Goal: Answer question/provide support: Share knowledge or assist other users

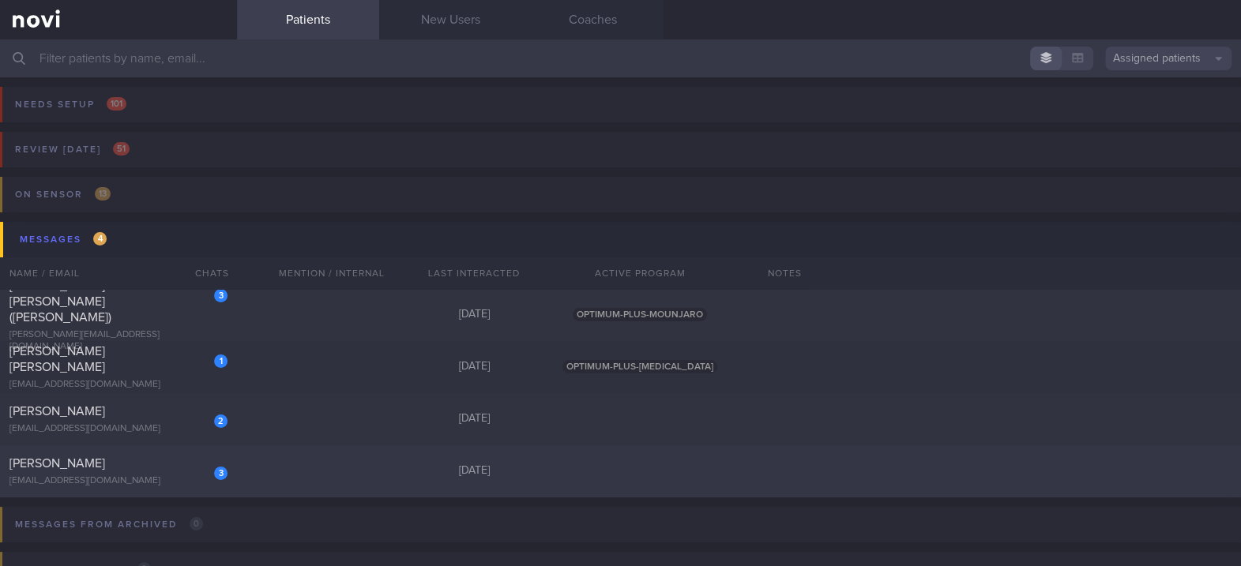
click at [392, 464] on div "3 [PERSON_NAME] [EMAIL_ADDRESS][DOMAIN_NAME] [DATE]" at bounding box center [620, 471] width 1241 height 52
select select "8"
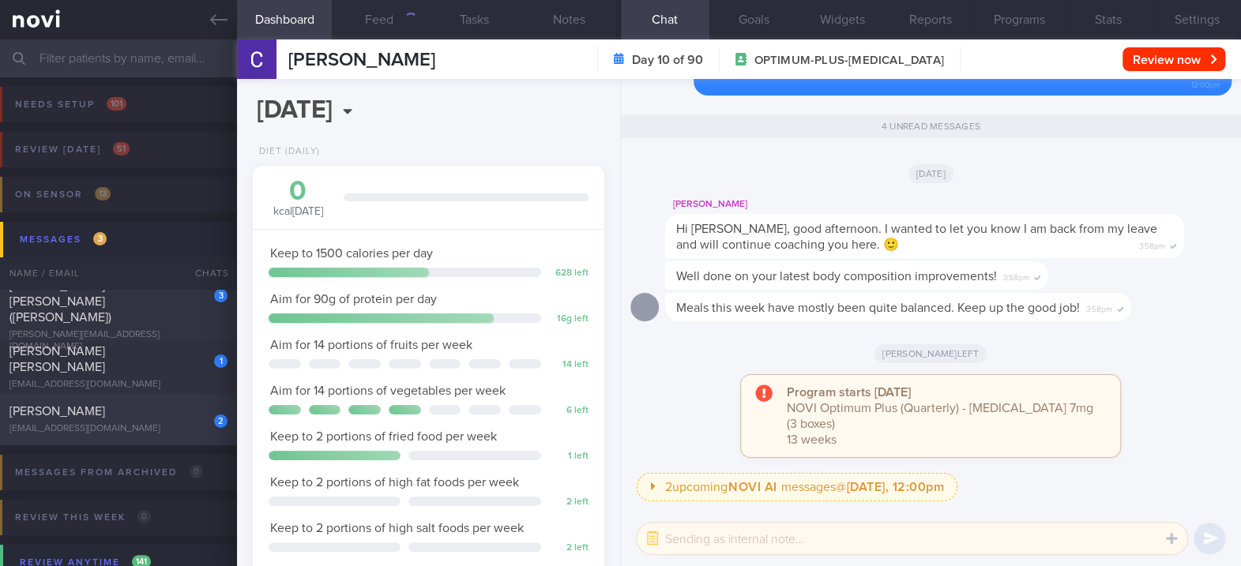
click at [170, 414] on div "[PERSON_NAME]" at bounding box center [116, 412] width 214 height 16
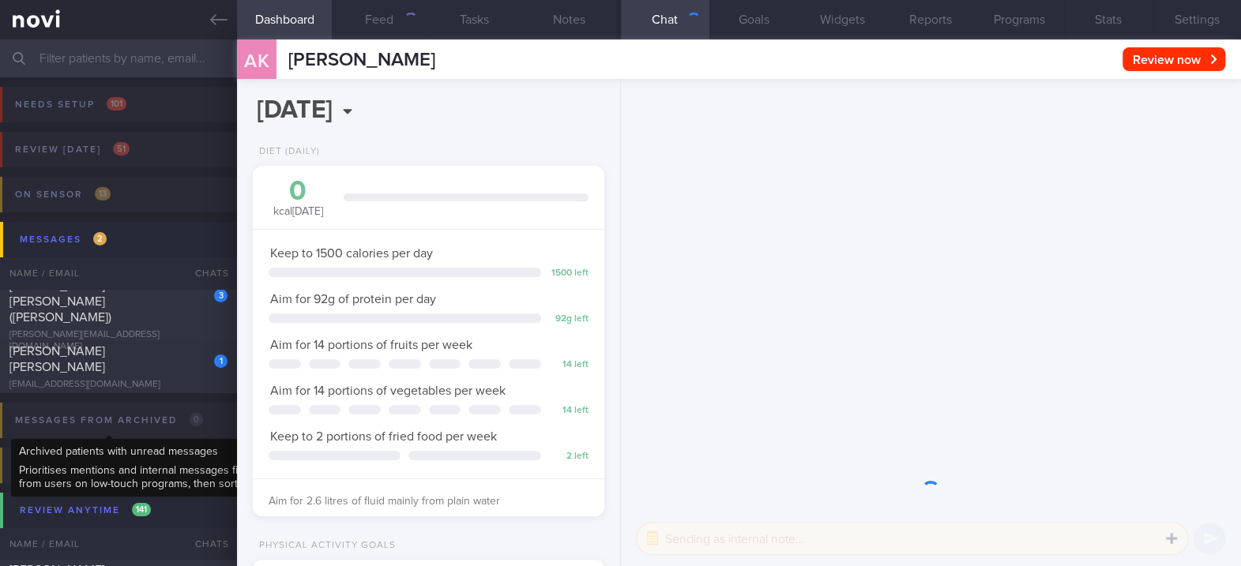
scroll to position [176, 306]
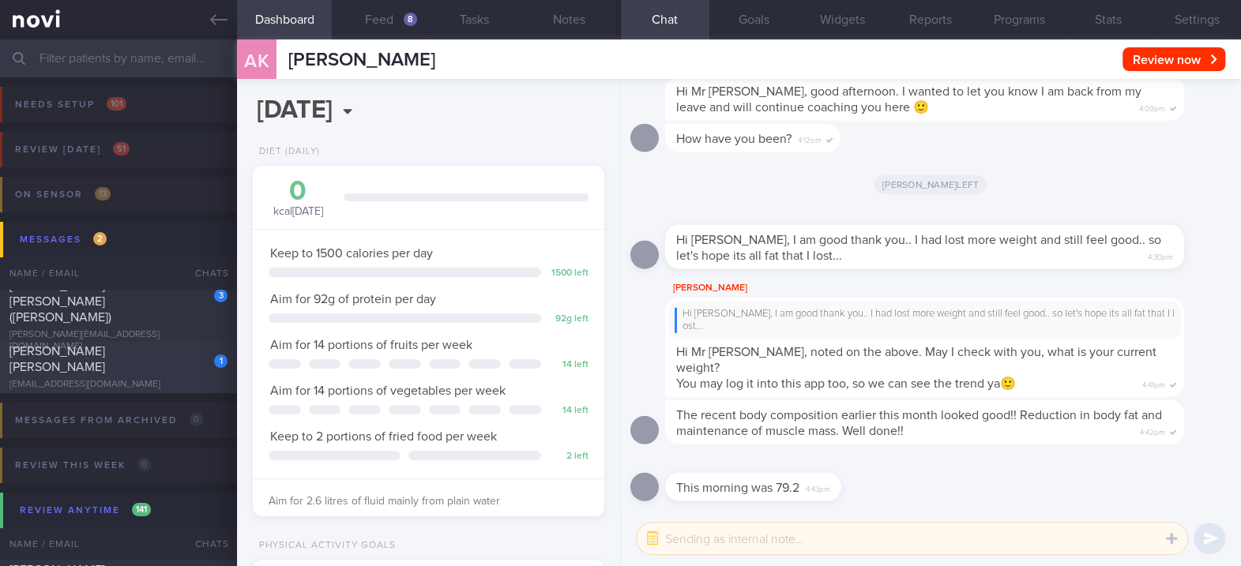
click at [180, 370] on div "[PERSON_NAME] [PERSON_NAME]" at bounding box center [116, 359] width 214 height 32
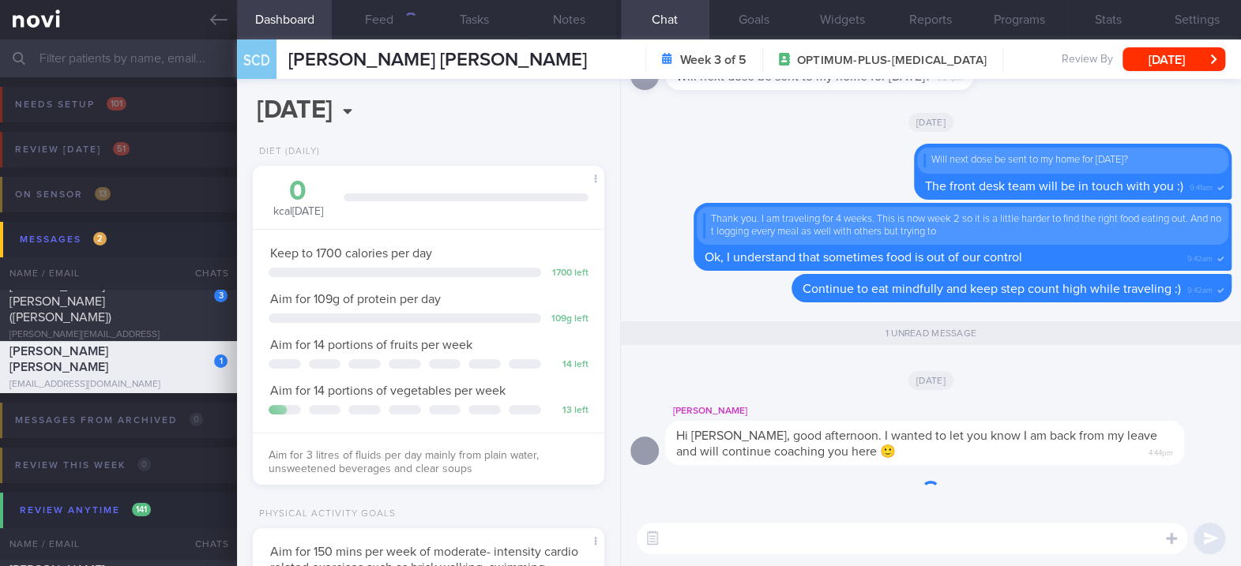
scroll to position [176, 306]
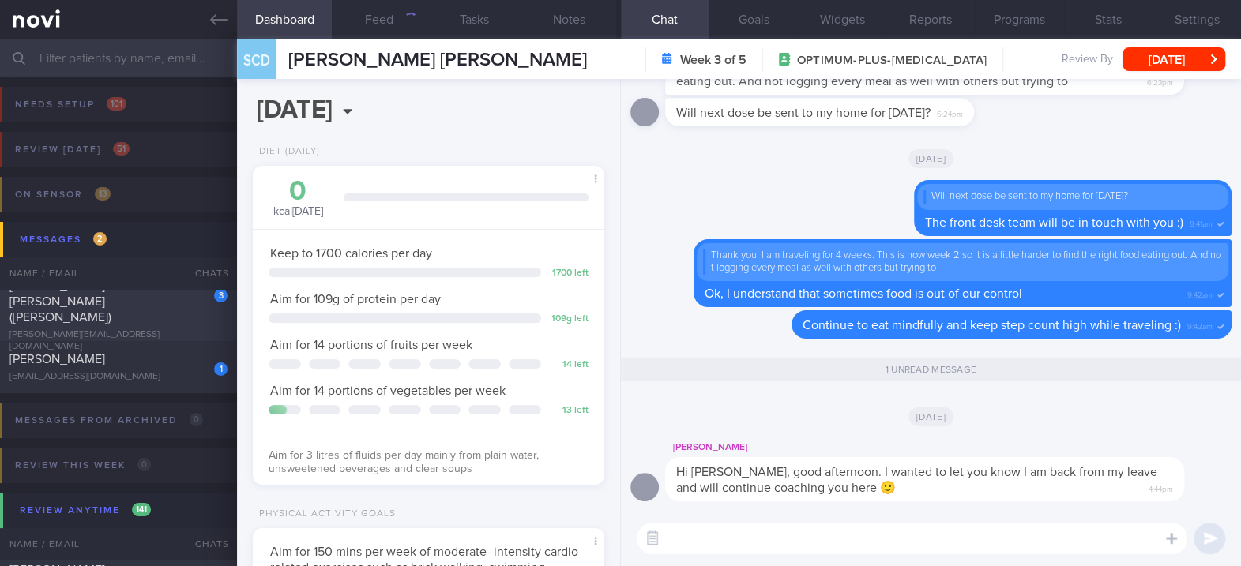
click at [183, 309] on div "[PERSON_NAME] [PERSON_NAME] ([PERSON_NAME])" at bounding box center [116, 301] width 214 height 47
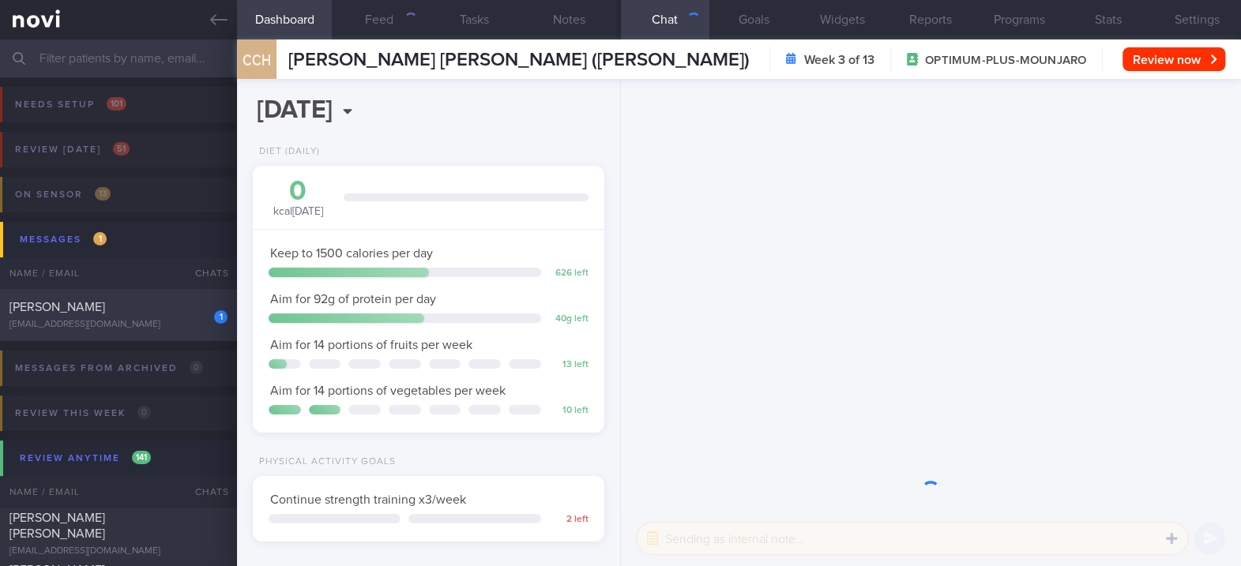
scroll to position [176, 306]
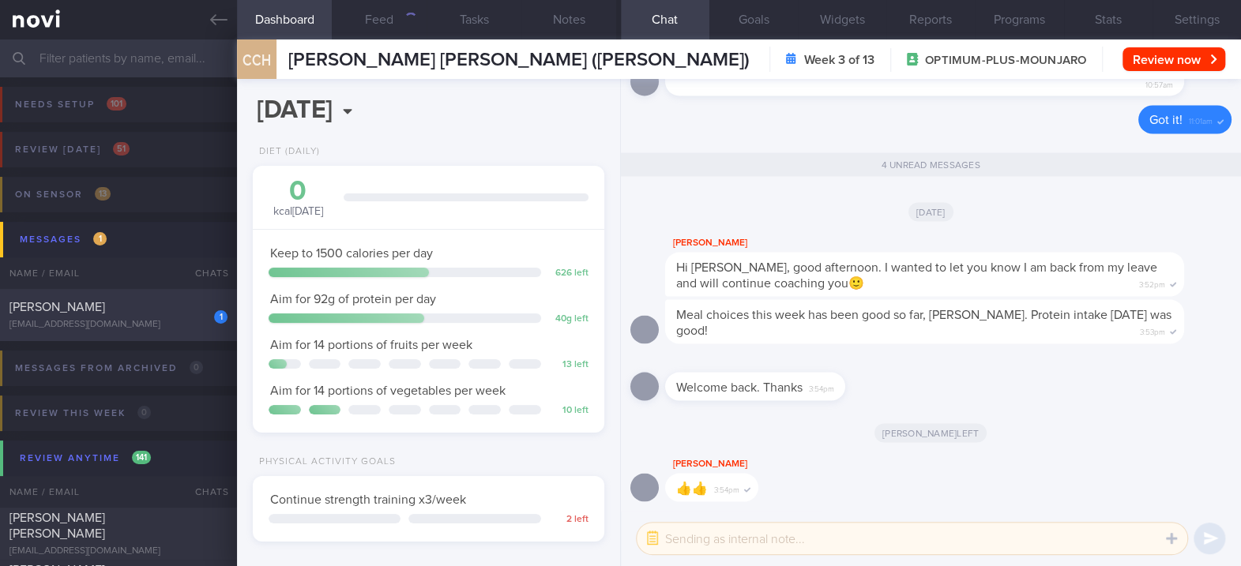
click at [150, 313] on div "[PERSON_NAME]" at bounding box center [116, 307] width 214 height 16
type input "Tracked. non compliant. [MEDICAL_DATA] trigger: peanuts. [MEDICAL_DATA] knowled…"
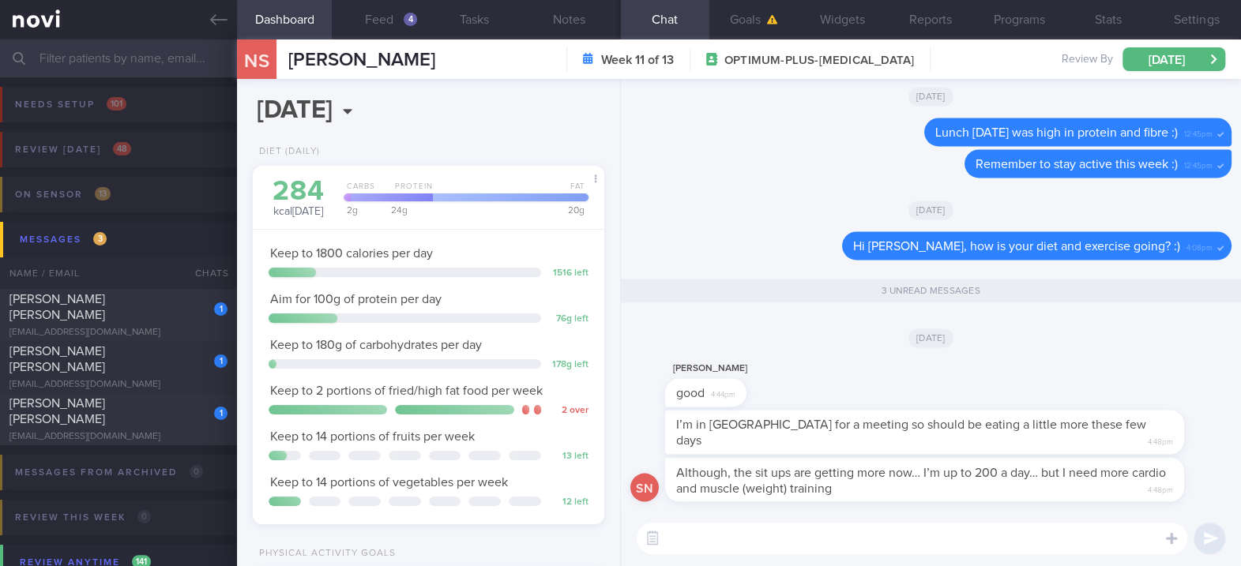
click at [862, 537] on textarea at bounding box center [911, 539] width 550 height 32
drag, startPoint x: 922, startPoint y: 491, endPoint x: 1086, endPoint y: 488, distance: 163.5
click at [1086, 488] on div "Although, the sit ups are getting more now… I’m up to 200 a day… but I need mor…" at bounding box center [948, 479] width 566 height 44
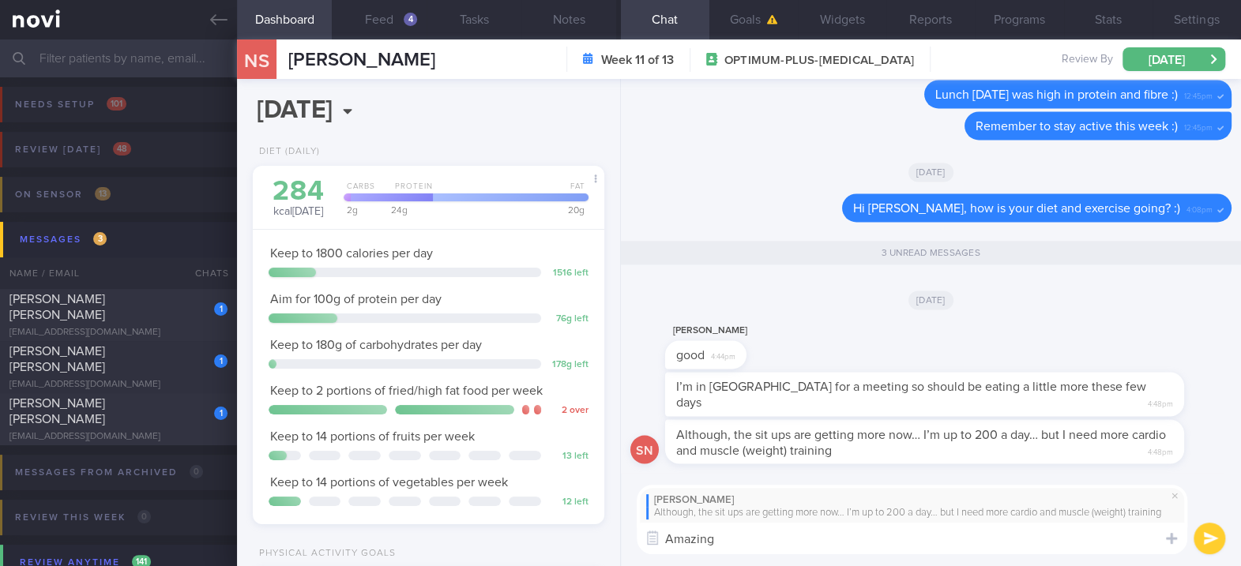
type textarea "Amazing!"
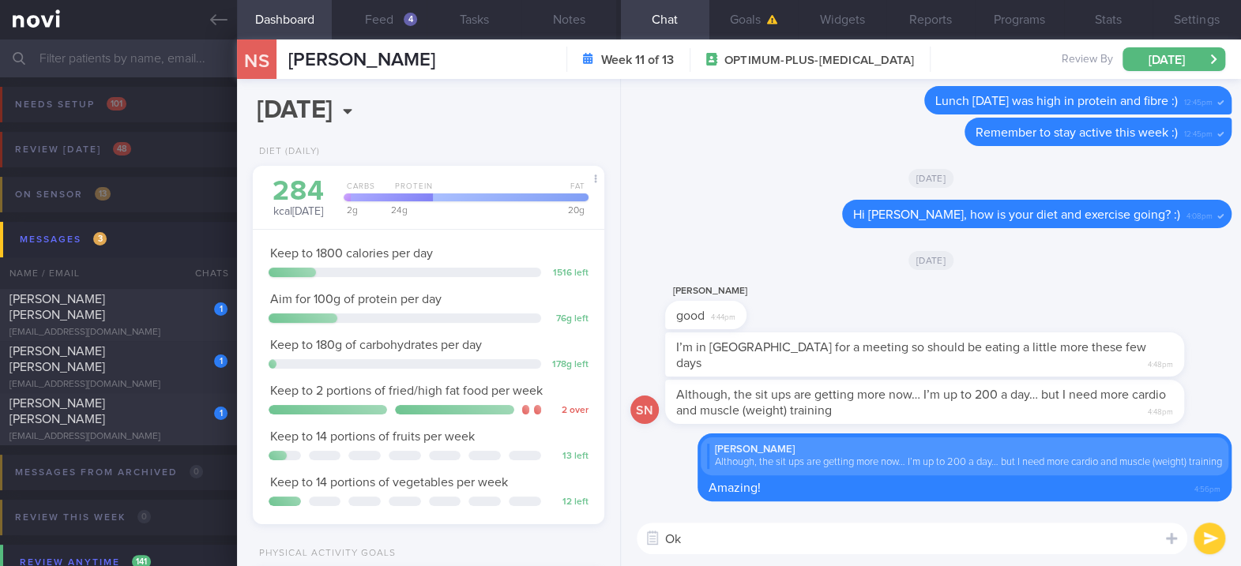
type textarea "O"
type textarea "Noted on the trip to [GEOGRAPHIC_DATA]"
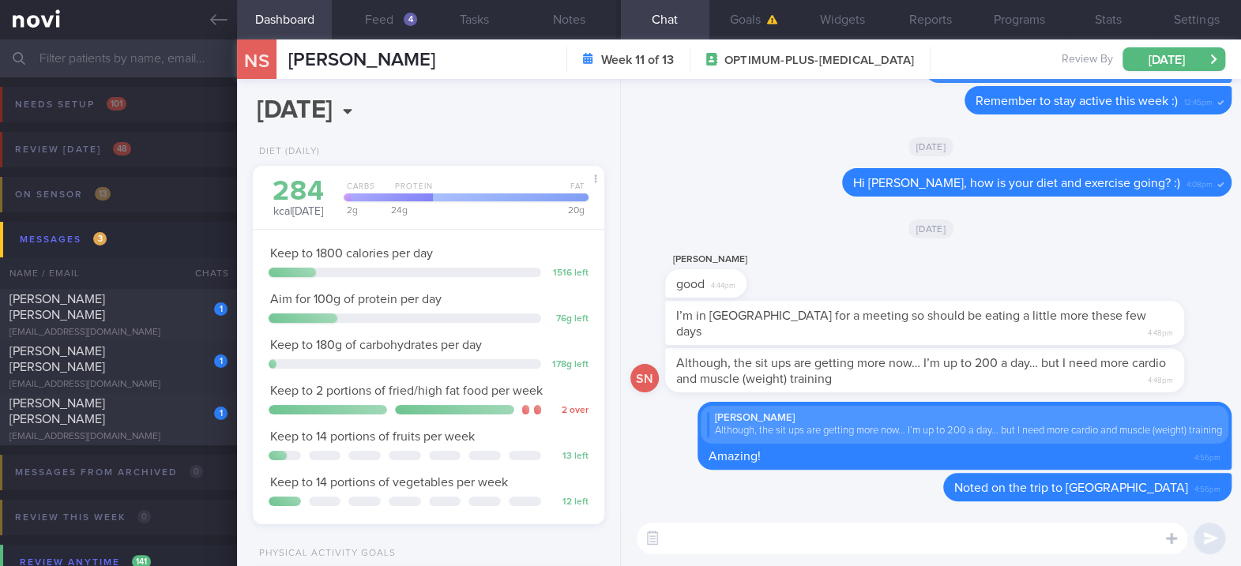
click at [890, 366] on div "Although, the sit ups are getting more now… I’m up to 200 a day… but I need mor…" at bounding box center [924, 370] width 519 height 44
click at [765, 523] on textarea at bounding box center [911, 539] width 550 height 32
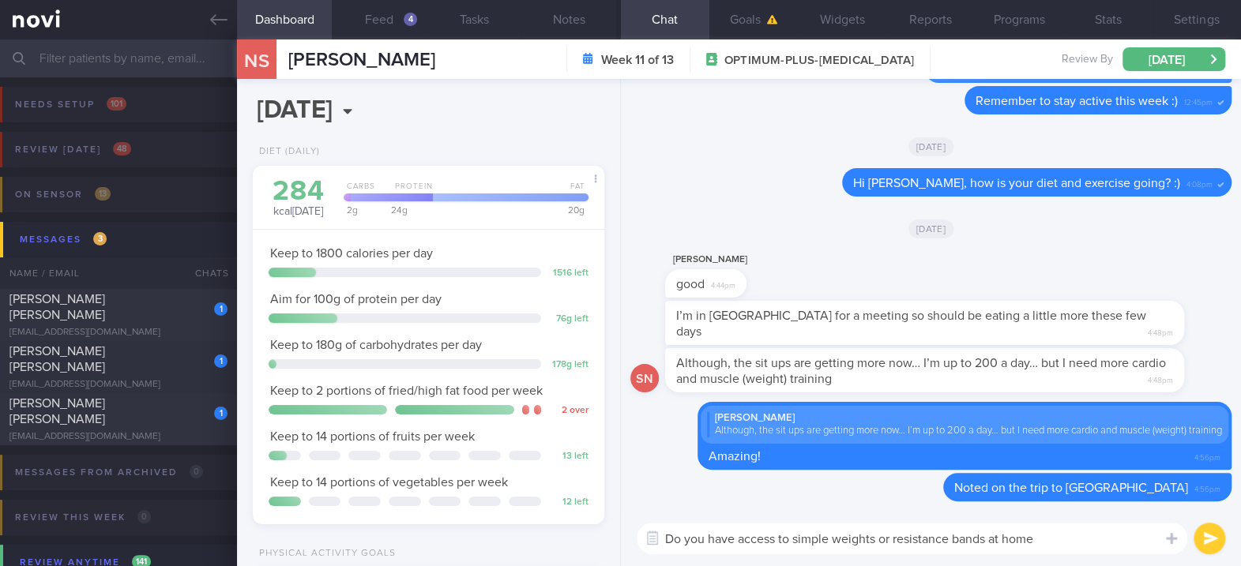
type textarea "Do you have access to simple weights or resistance bands at home?"
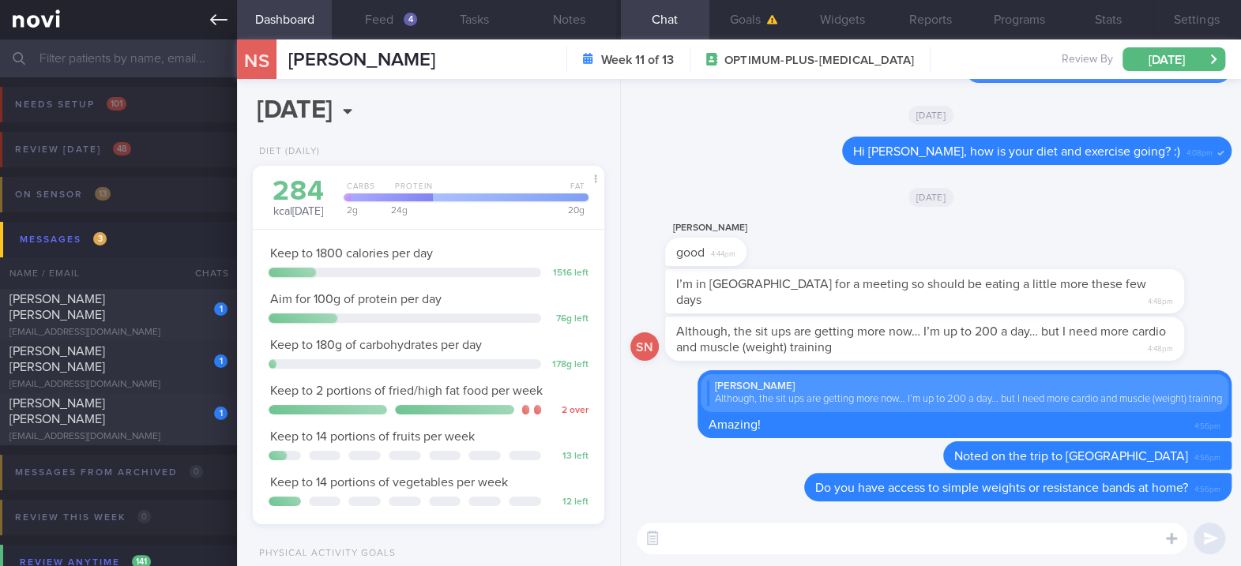
click at [213, 21] on icon at bounding box center [218, 19] width 17 height 17
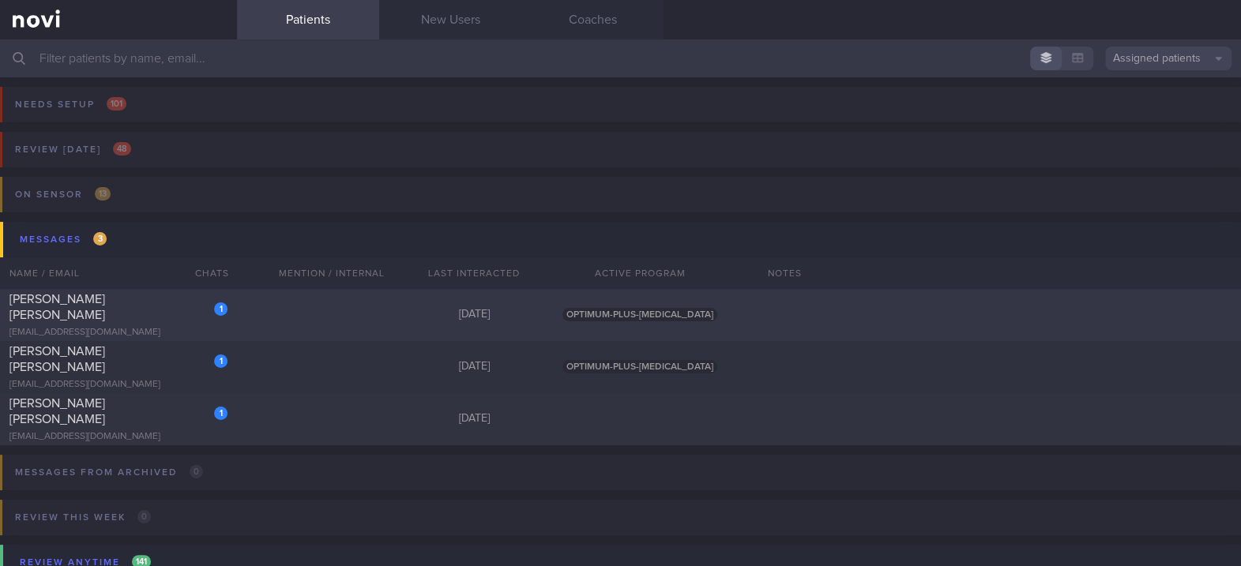
click at [464, 313] on div "[DATE]" at bounding box center [474, 315] width 142 height 14
select select "8"
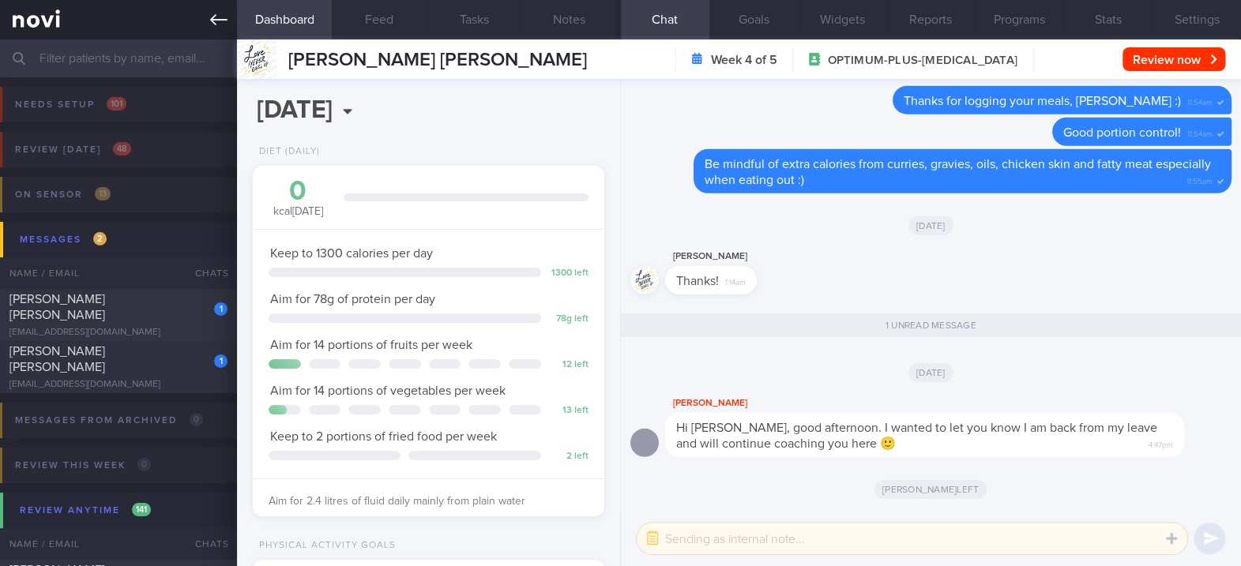
click at [212, 15] on icon at bounding box center [218, 19] width 17 height 17
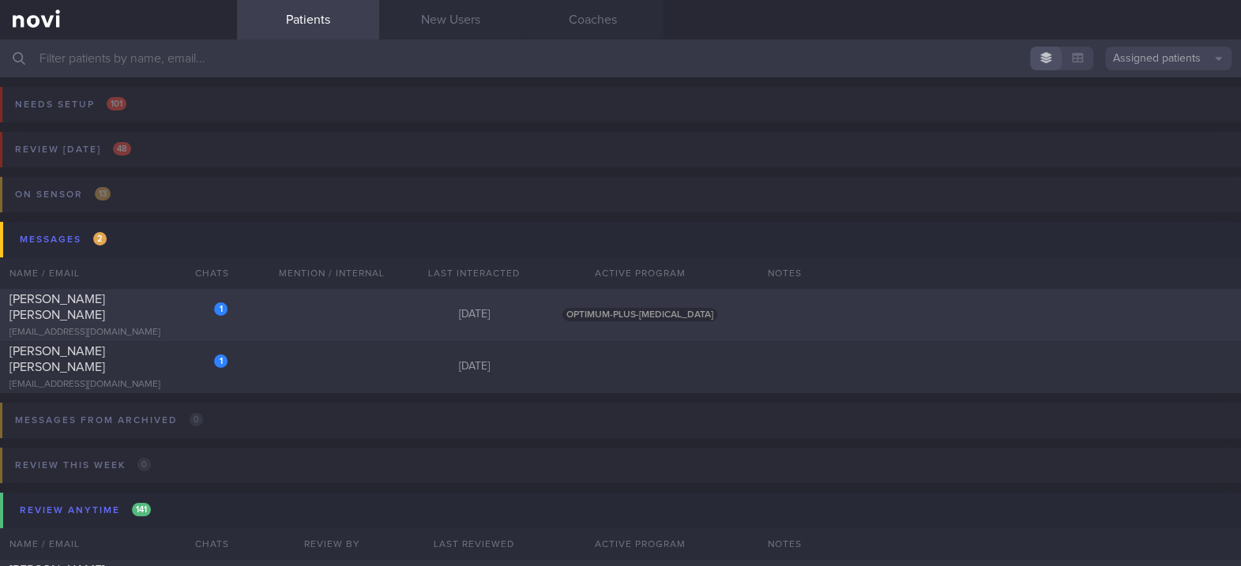
click at [305, 308] on div "1 [PERSON_NAME] [PERSON_NAME] [EMAIL_ADDRESS][DOMAIN_NAME] [DATE] OPTIMUM-PLUS-…" at bounding box center [620, 315] width 1241 height 52
select select "8"
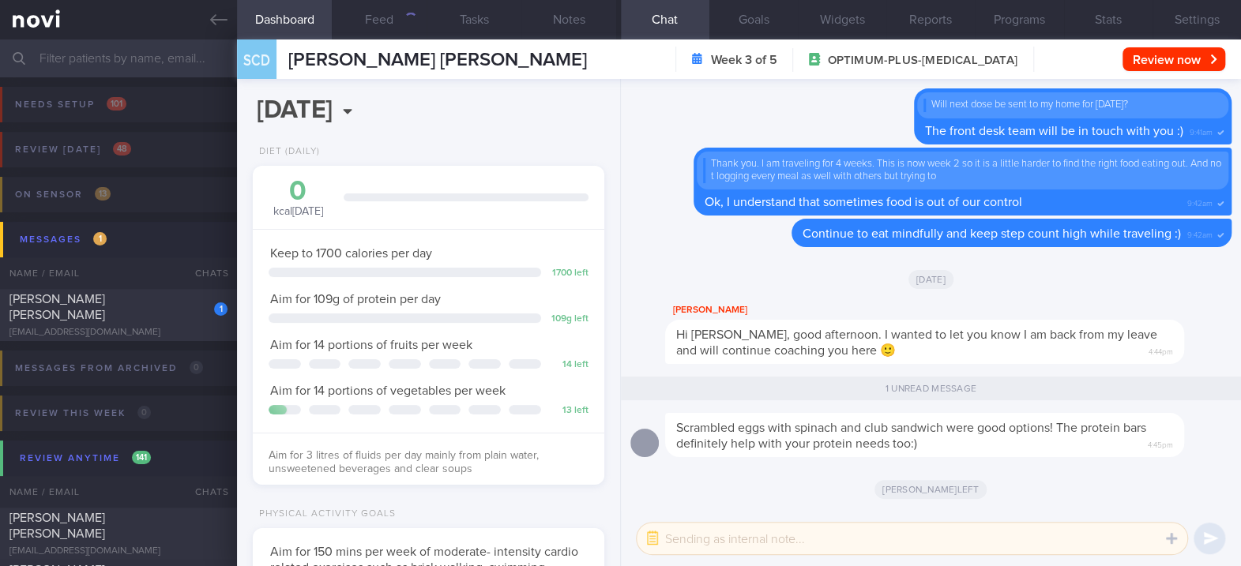
scroll to position [176, 306]
click at [148, 51] on input "text" at bounding box center [620, 58] width 1241 height 38
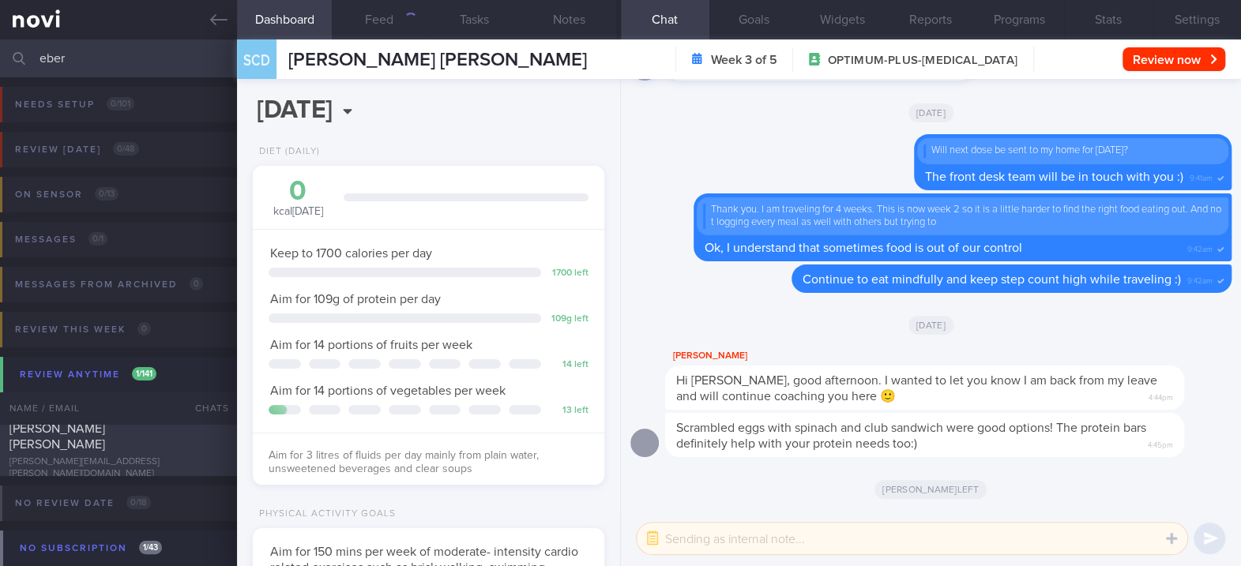
type input "eber"
click at [141, 445] on div "[PERSON_NAME] [PERSON_NAME]" at bounding box center [116, 437] width 214 height 32
type input "Tracked"
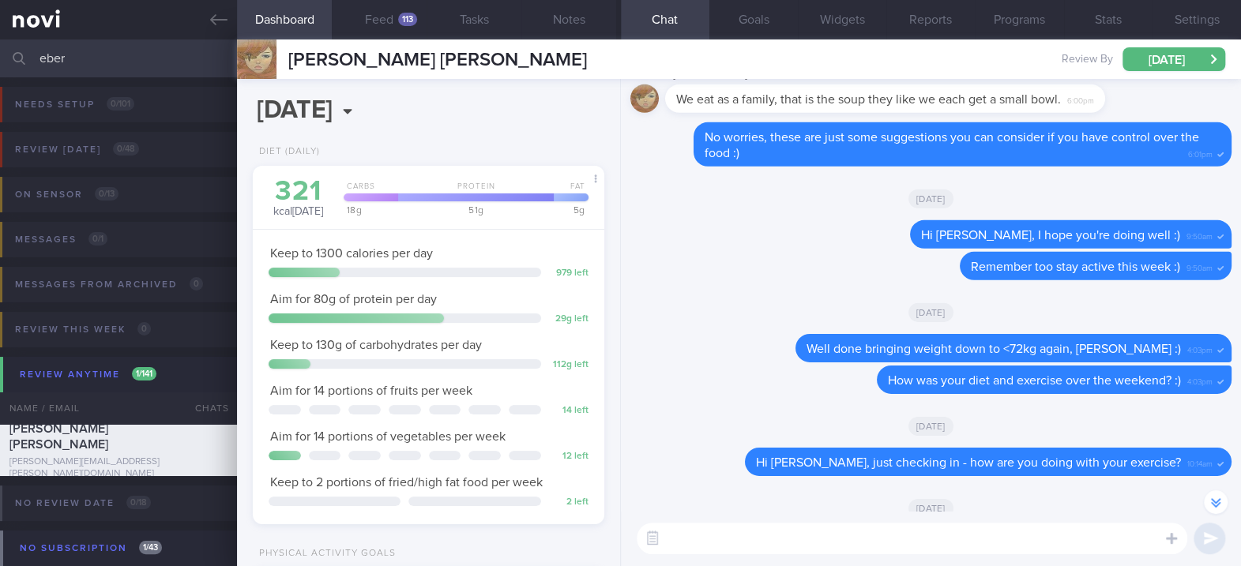
scroll to position [-631, 0]
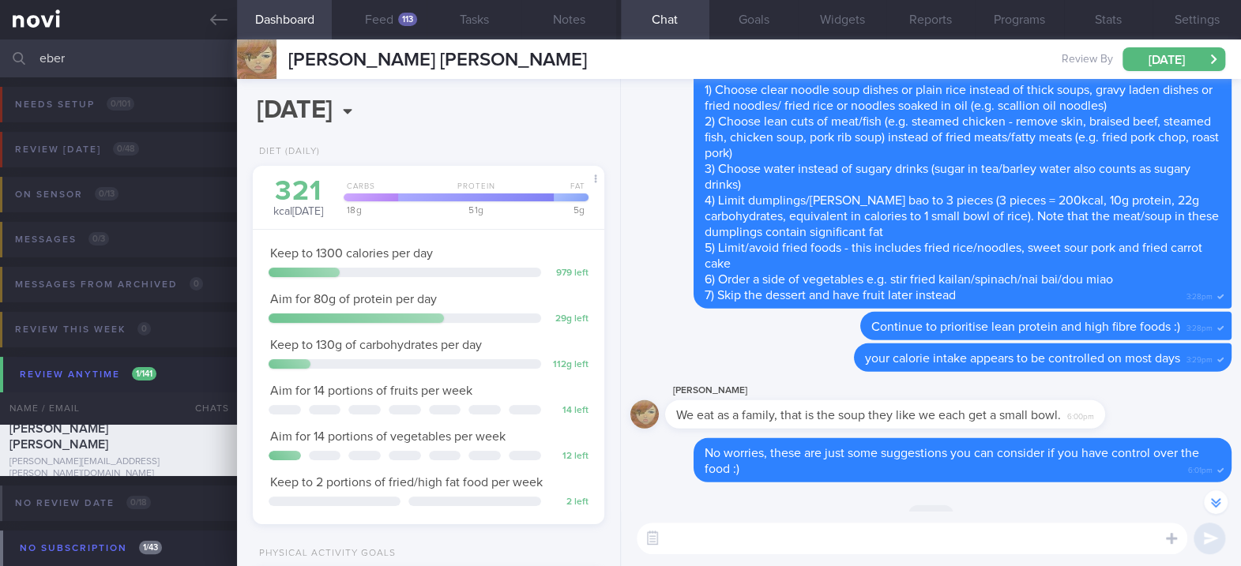
click at [208, 16] on link at bounding box center [118, 19] width 237 height 39
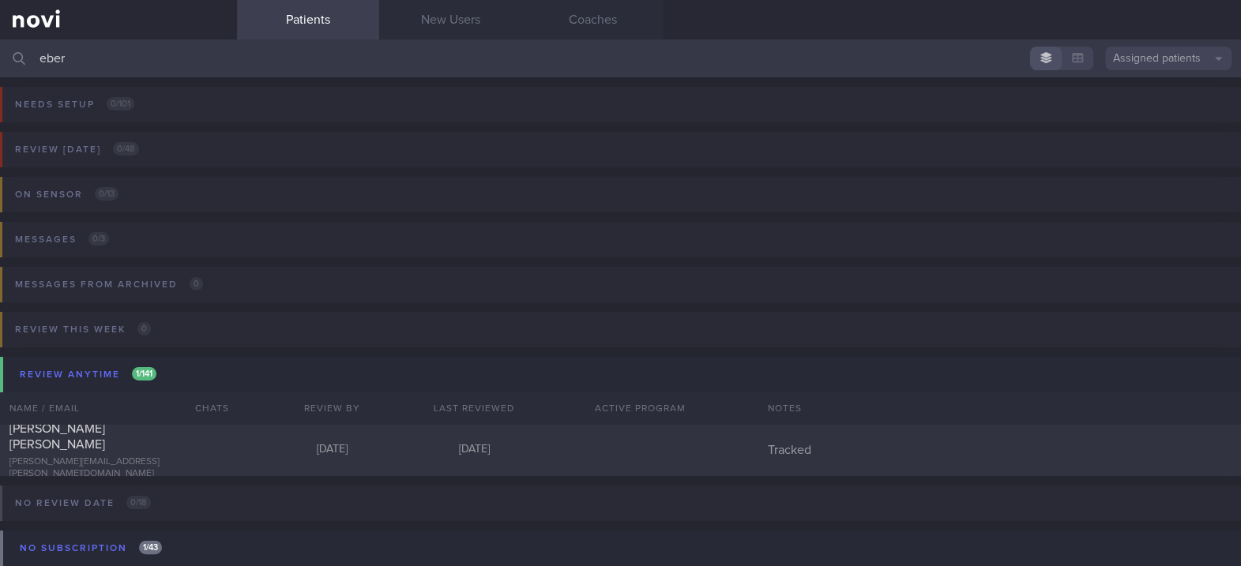
drag, startPoint x: 340, startPoint y: 67, endPoint x: -6, endPoint y: 62, distance: 345.1
click at [0, 62] on html "You are offline! Some functionality will be unavailable Patients New Users Coac…" at bounding box center [620, 283] width 1241 height 566
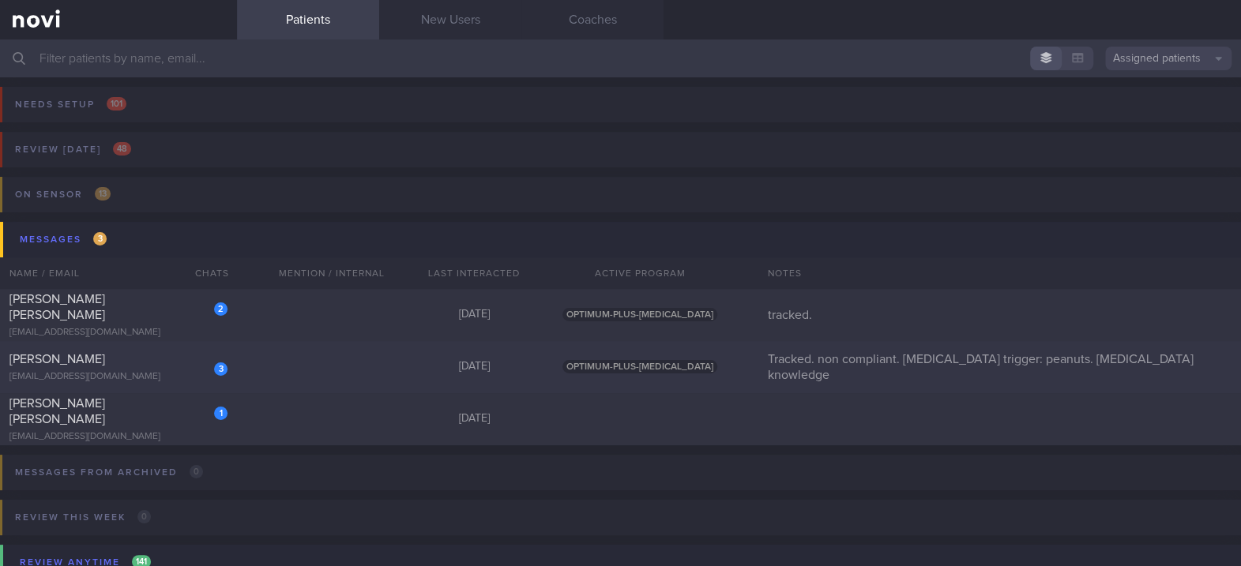
click at [323, 366] on div "3 [PERSON_NAME] [EMAIL_ADDRESS][DOMAIN_NAME] [DATE] OPTIMUM-PLUS-[MEDICAL_DATA]…" at bounding box center [620, 367] width 1241 height 52
select select "8"
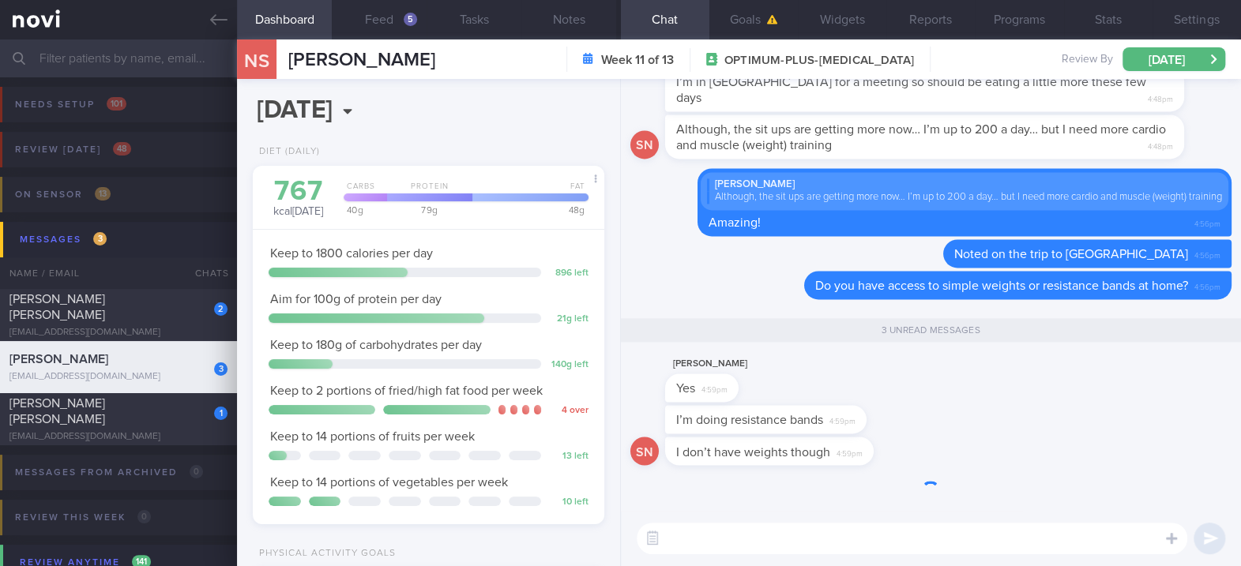
scroll to position [176, 306]
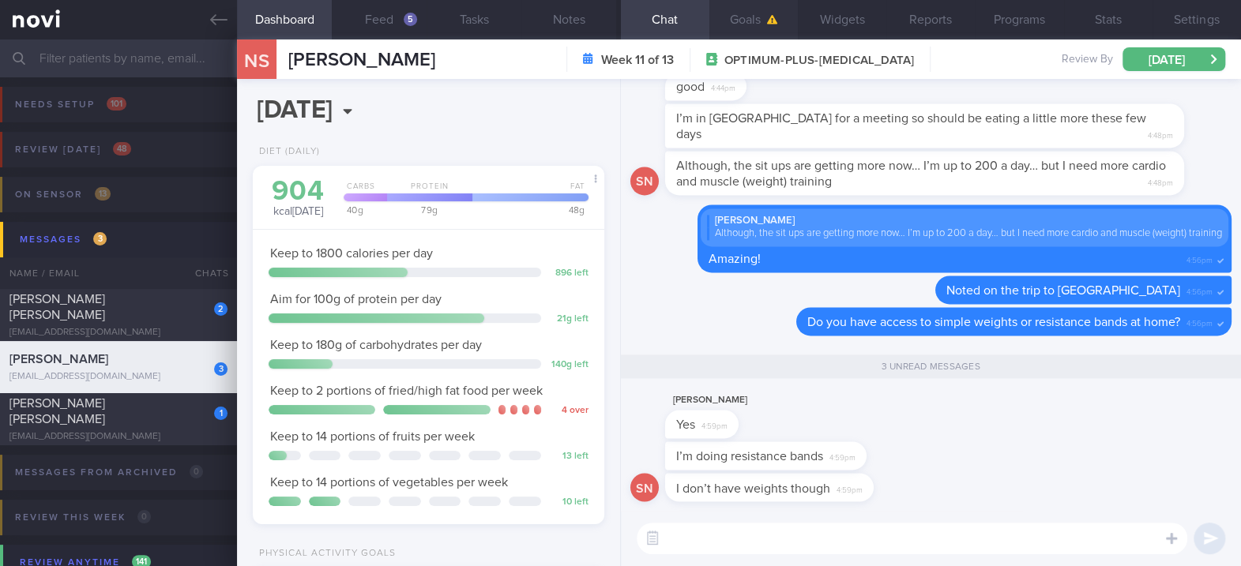
click at [737, 22] on button "Goals" at bounding box center [753, 19] width 88 height 39
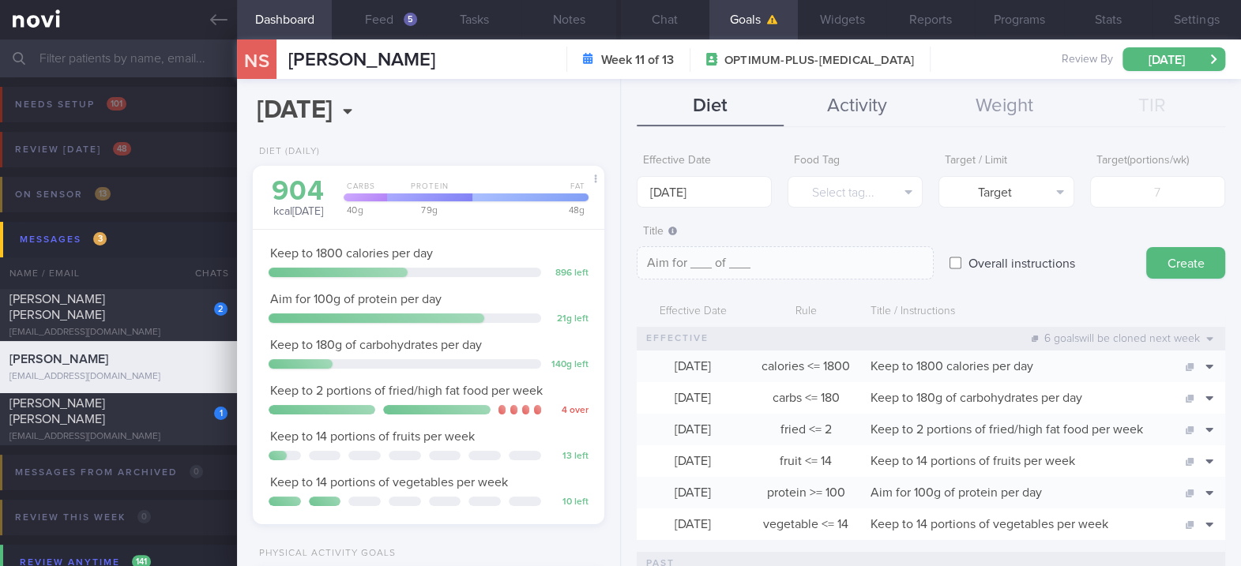
click at [847, 122] on button "Activity" at bounding box center [856, 106] width 147 height 39
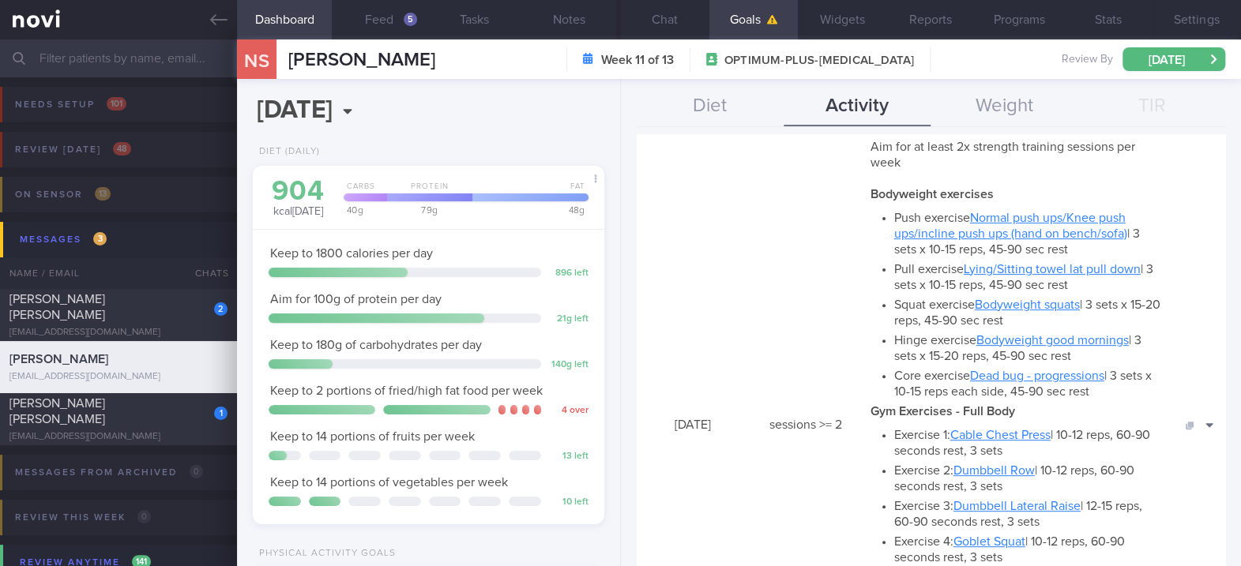
scroll to position [210, 0]
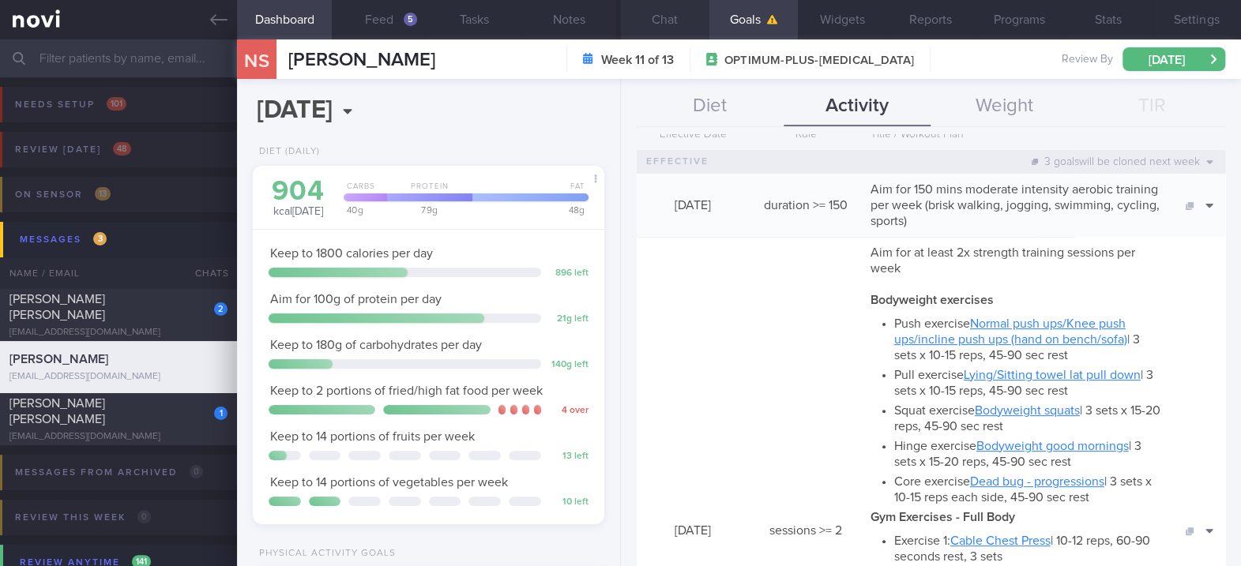
click at [651, 36] on button "Chat" at bounding box center [665, 19] width 88 height 39
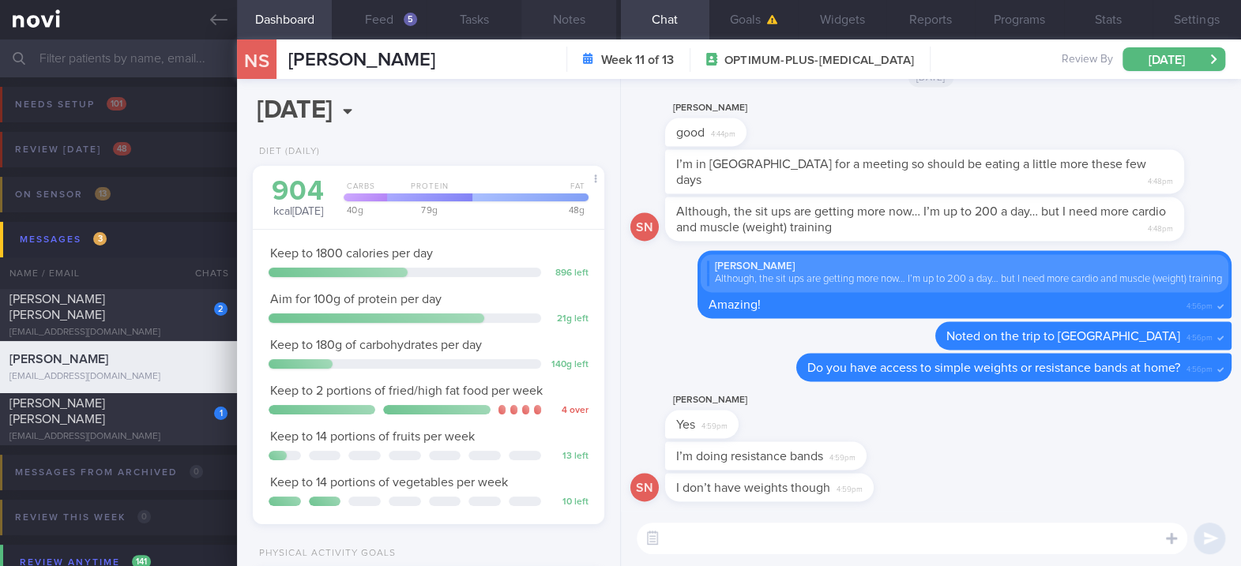
click at [584, 17] on button "Notes" at bounding box center [568, 19] width 95 height 39
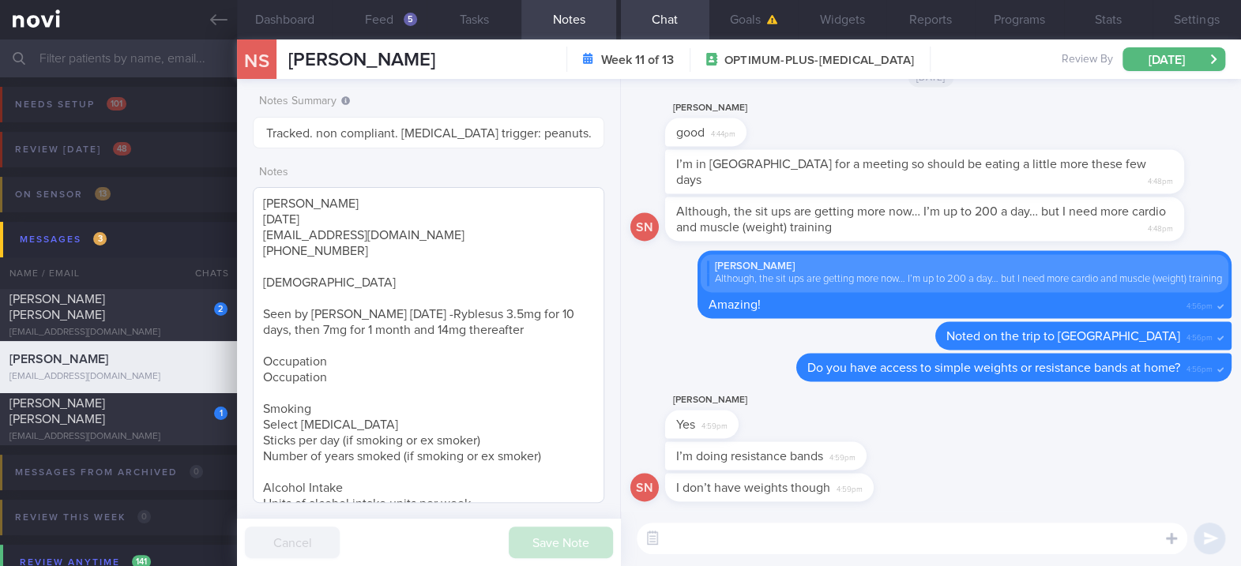
scroll to position [285, 0]
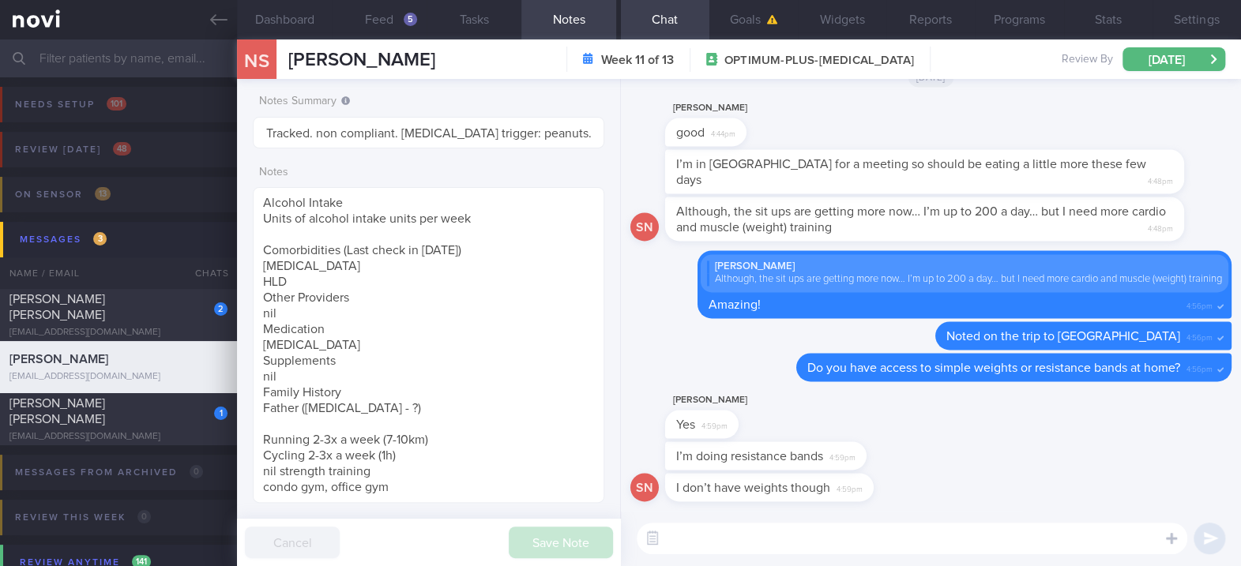
click at [708, 543] on textarea at bounding box center [911, 539] width 550 height 32
type textarea "Ok, resistance bands + body weight can go a long way :)"
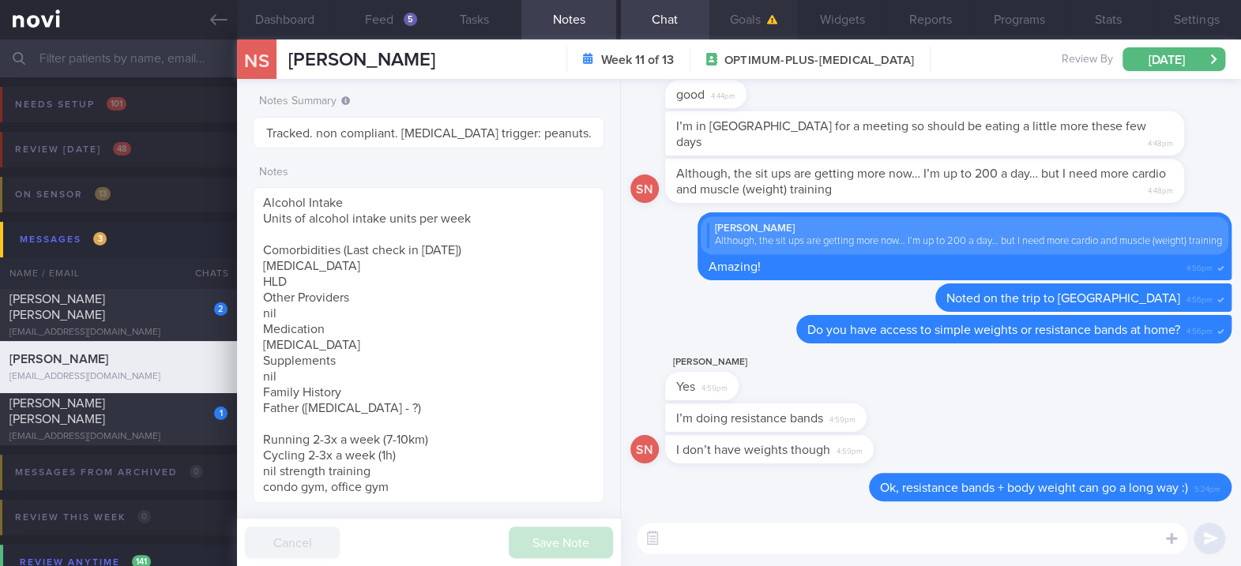
click at [757, 16] on button "Goals" at bounding box center [753, 19] width 88 height 39
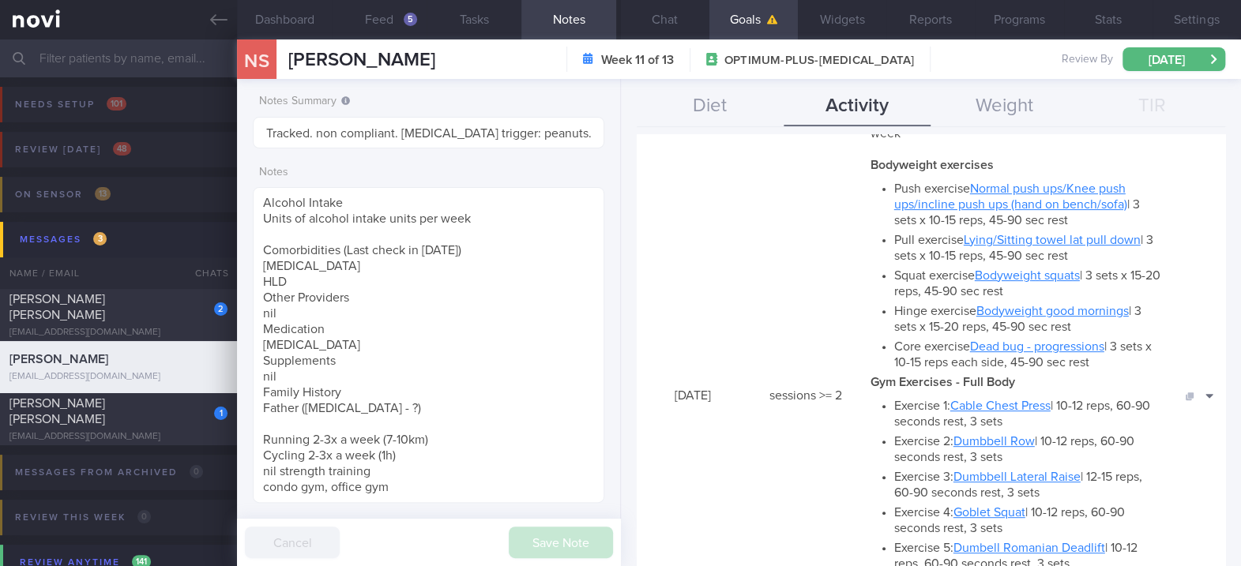
scroll to position [421, 0]
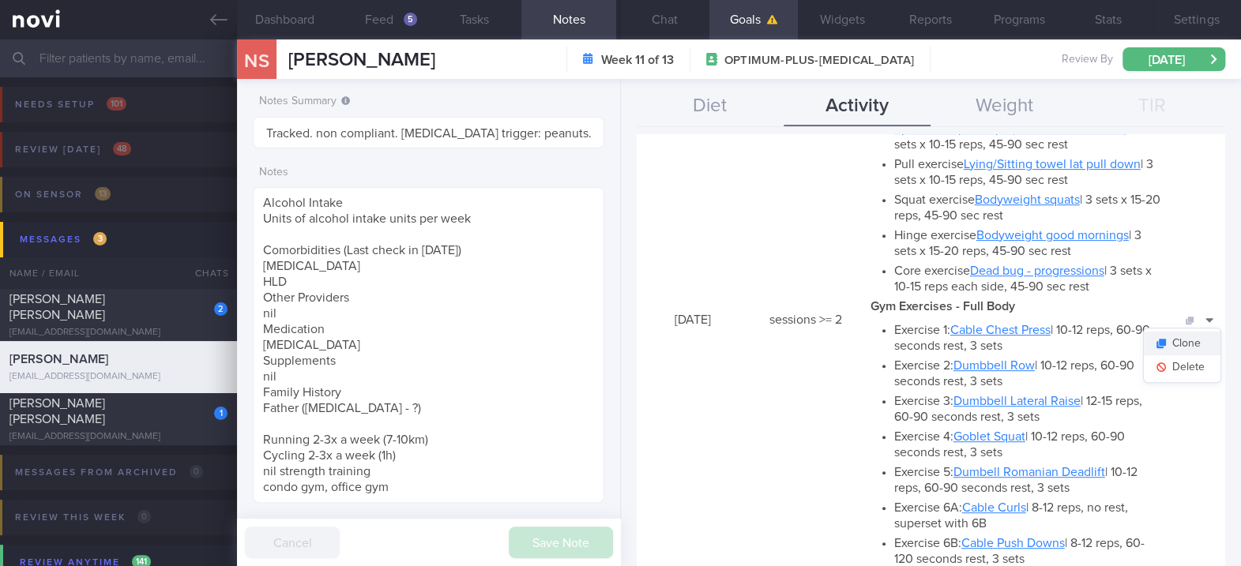
click at [1174, 354] on button "Clone" at bounding box center [1181, 344] width 77 height 24
type input "2"
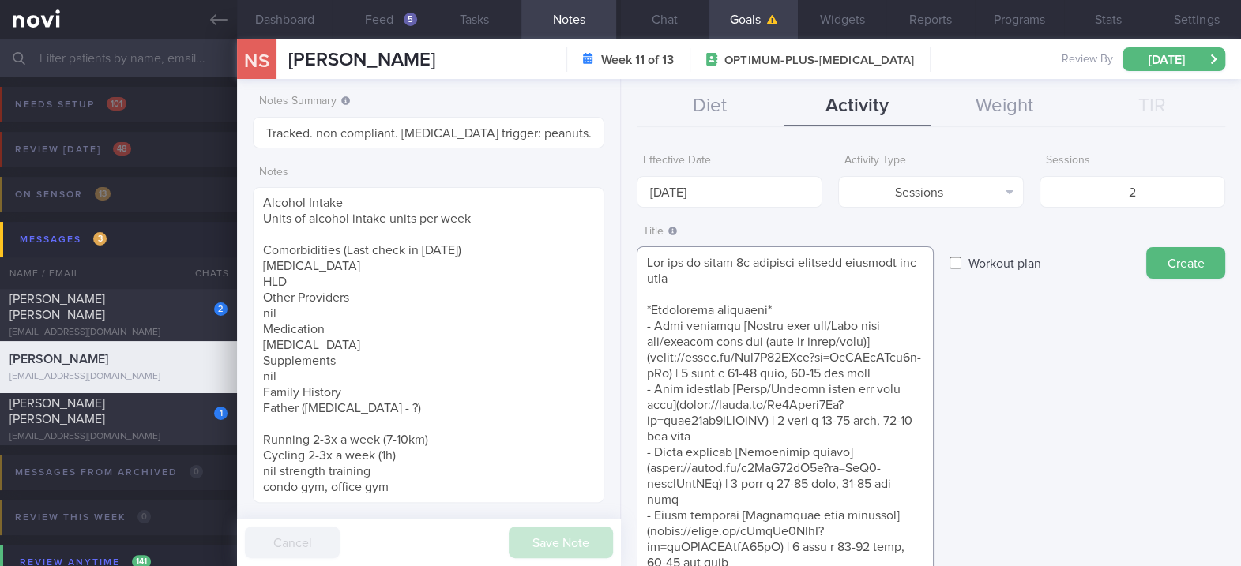
scroll to position [123, 0]
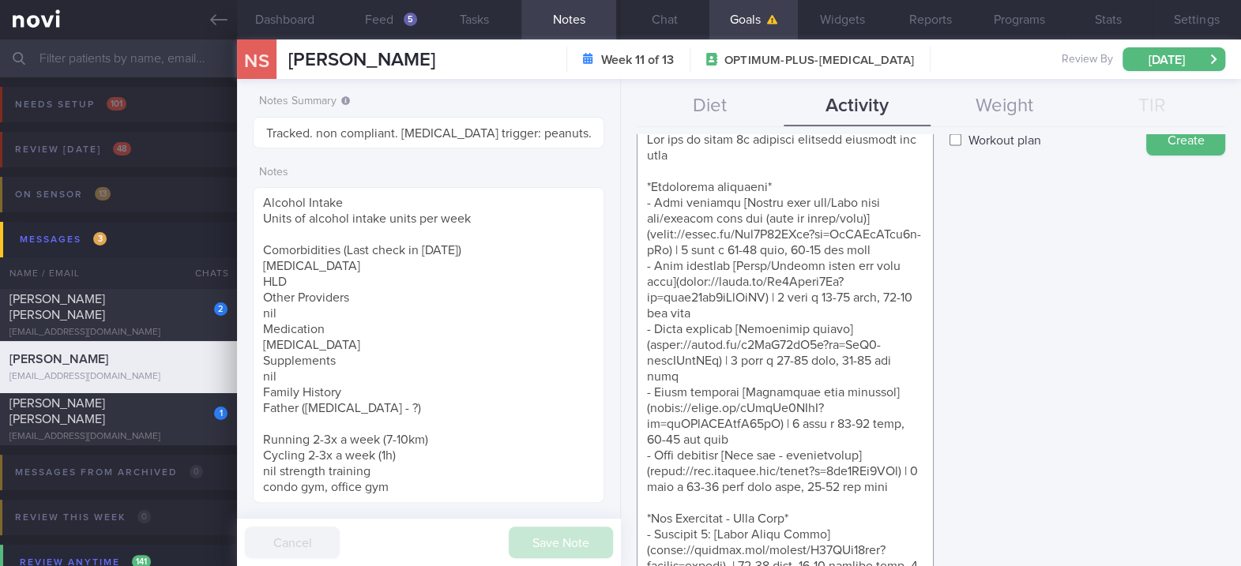
drag, startPoint x: 831, startPoint y: 355, endPoint x: 645, endPoint y: 548, distance: 268.1
click at [645, 548] on textarea at bounding box center [784, 566] width 297 height 886
paste textarea "Home Resistance Band Exercises* - Exercise 1: [Resistance Band Chest Press]([UR…"
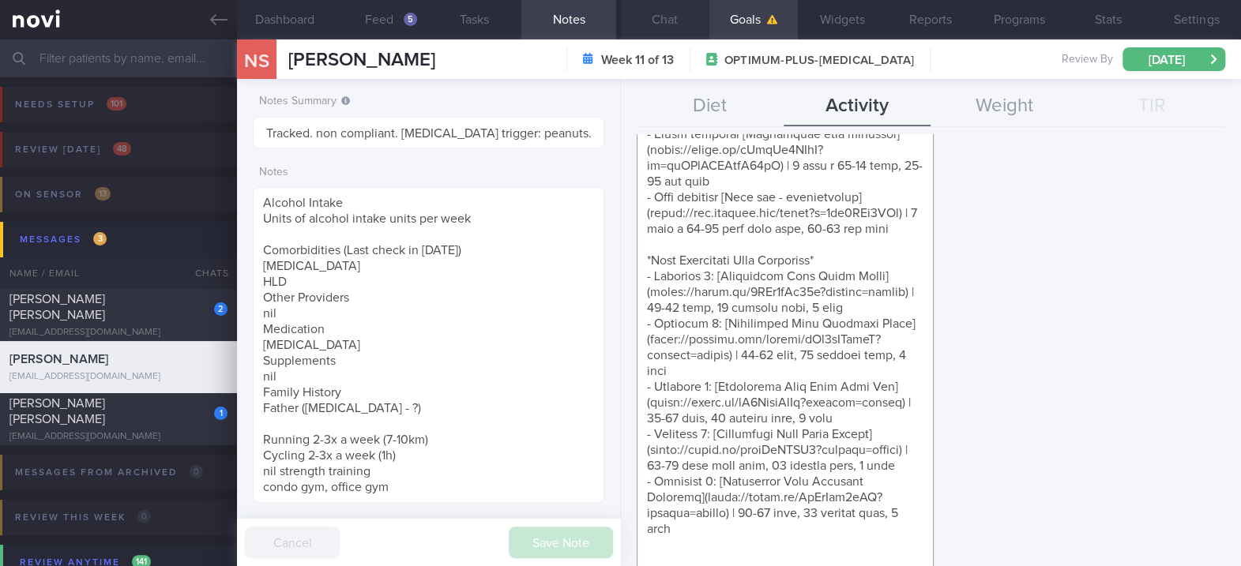
scroll to position [592, 0]
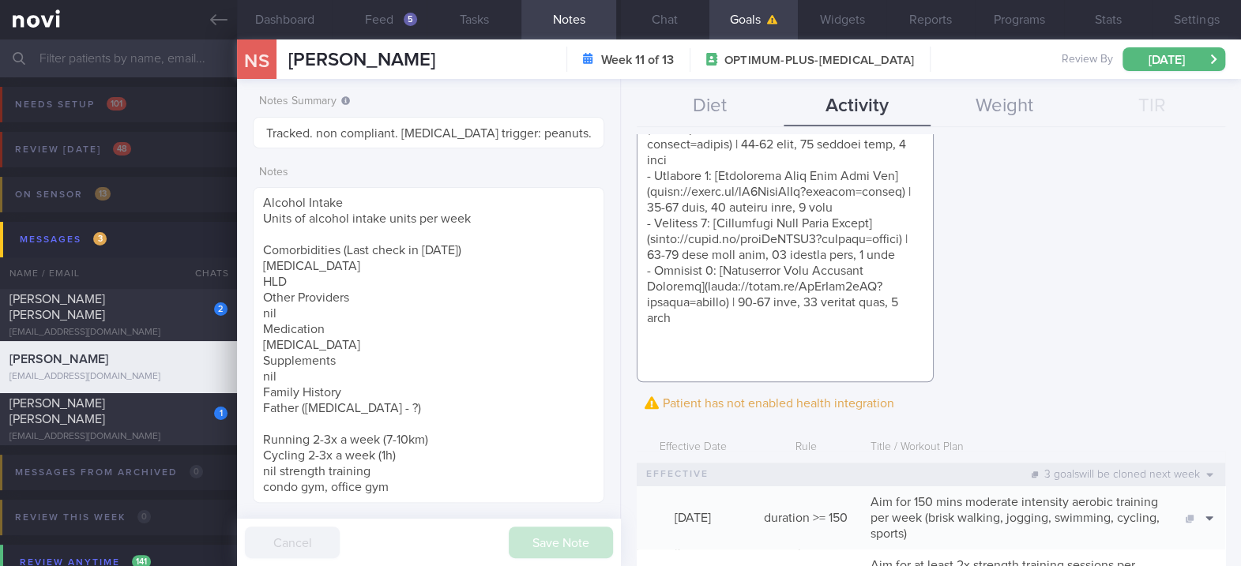
paste textarea "*Youtube workouts - resistance band* [12 min upper body resistance band workout…"
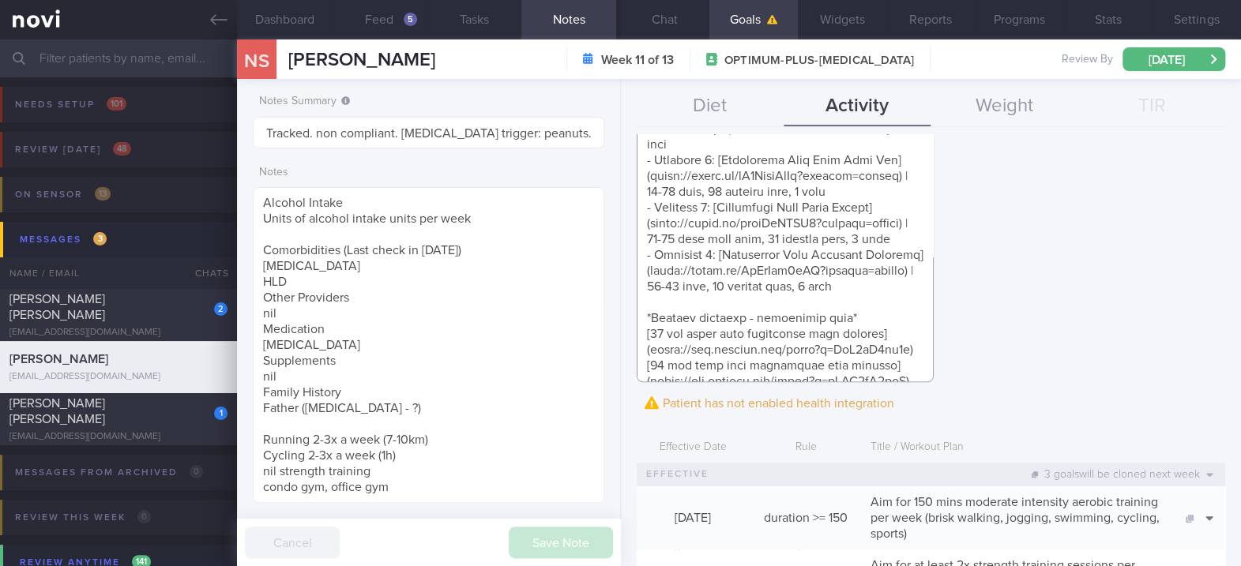
scroll to position [624, 0]
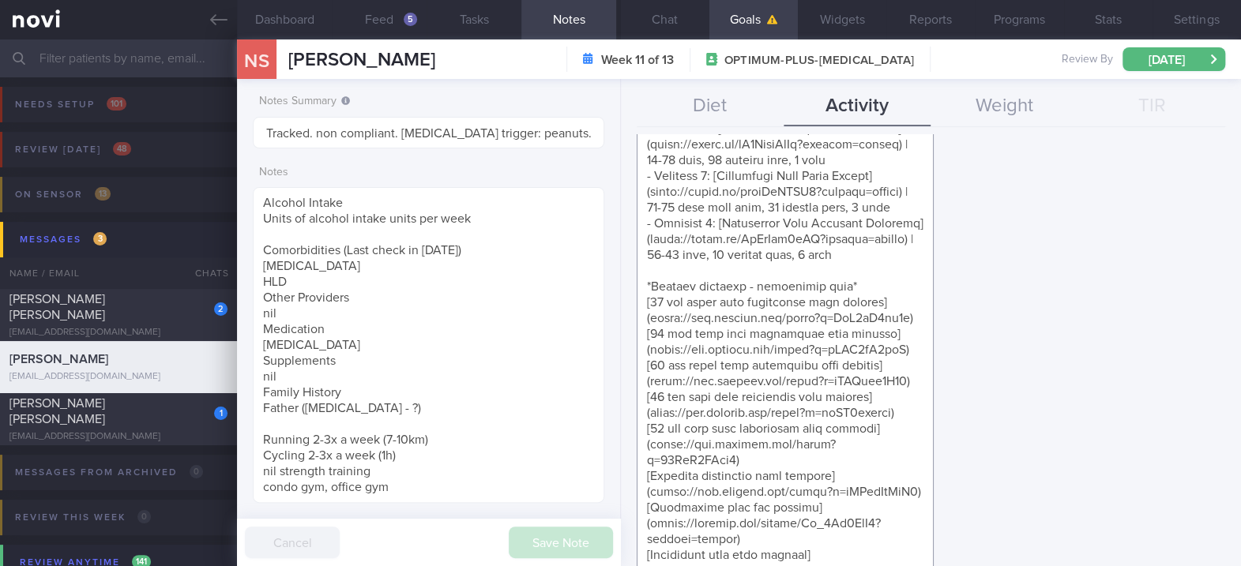
click at [682, 277] on textarea at bounding box center [784, 160] width 297 height 1075
click at [680, 275] on textarea at bounding box center [784, 160] width 297 height 1075
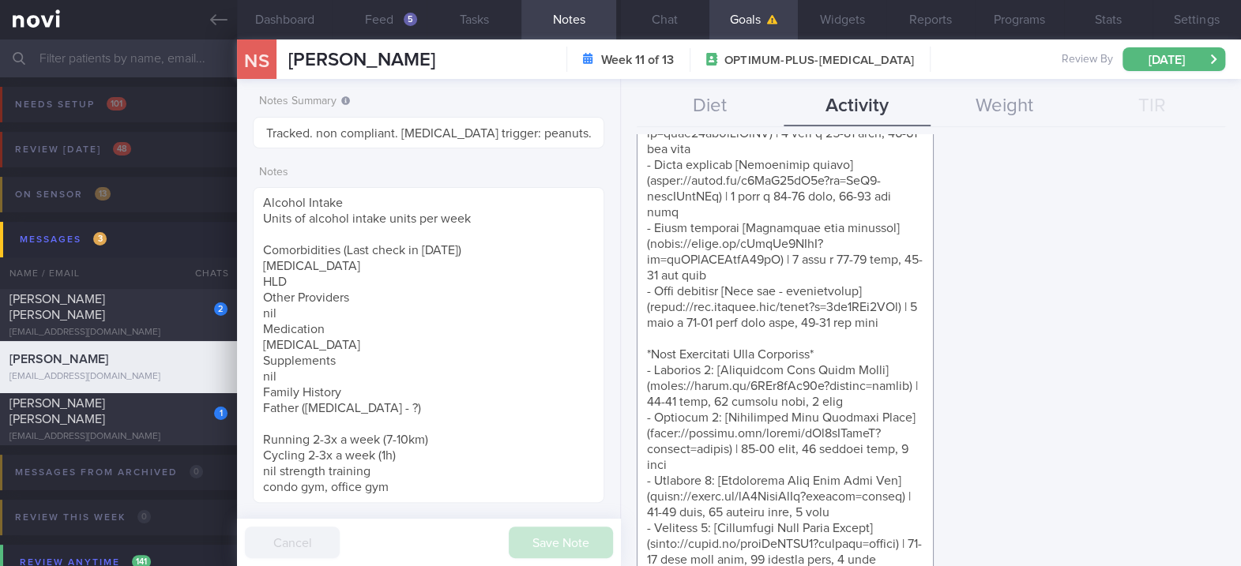
scroll to position [0, 0]
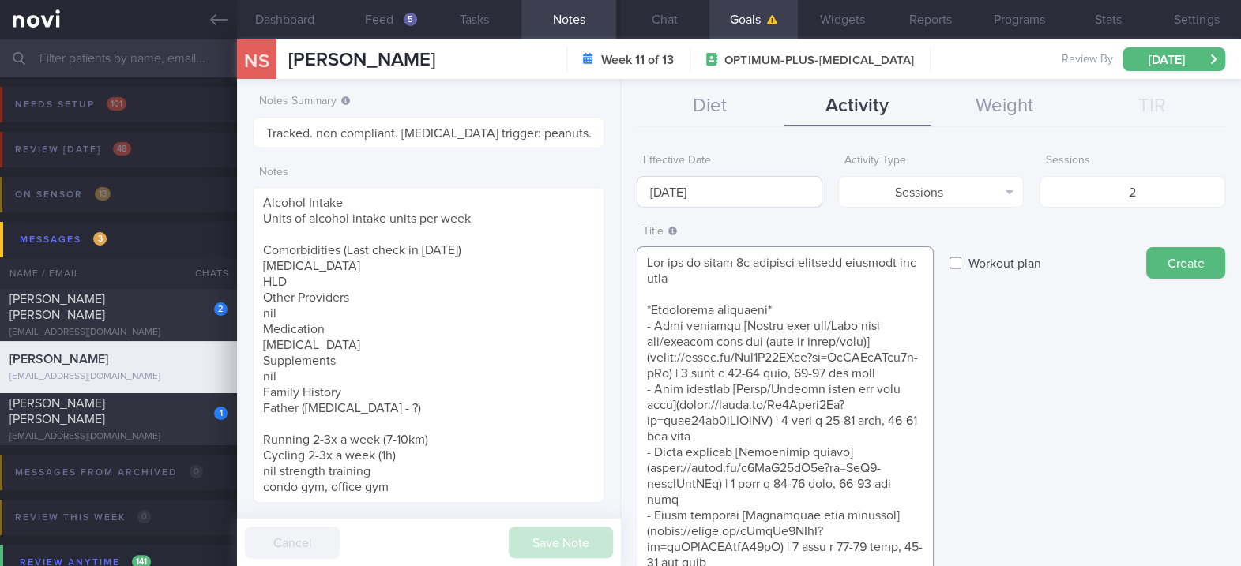
type textarea "Aim for at least 2x strength training sessions per week *Bodyweight exercises* …"
click at [728, 176] on input "[DATE]" at bounding box center [729, 192] width 186 height 32
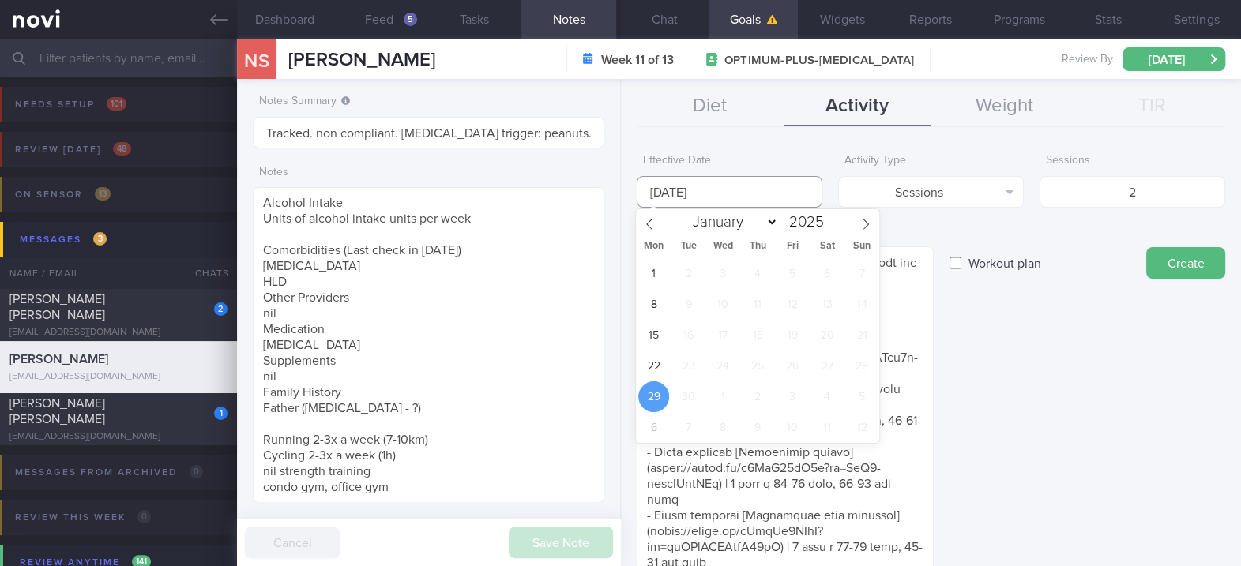
click at [733, 191] on input "[DATE]" at bounding box center [729, 192] width 186 height 32
click at [659, 363] on span "22" at bounding box center [653, 366] width 31 height 31
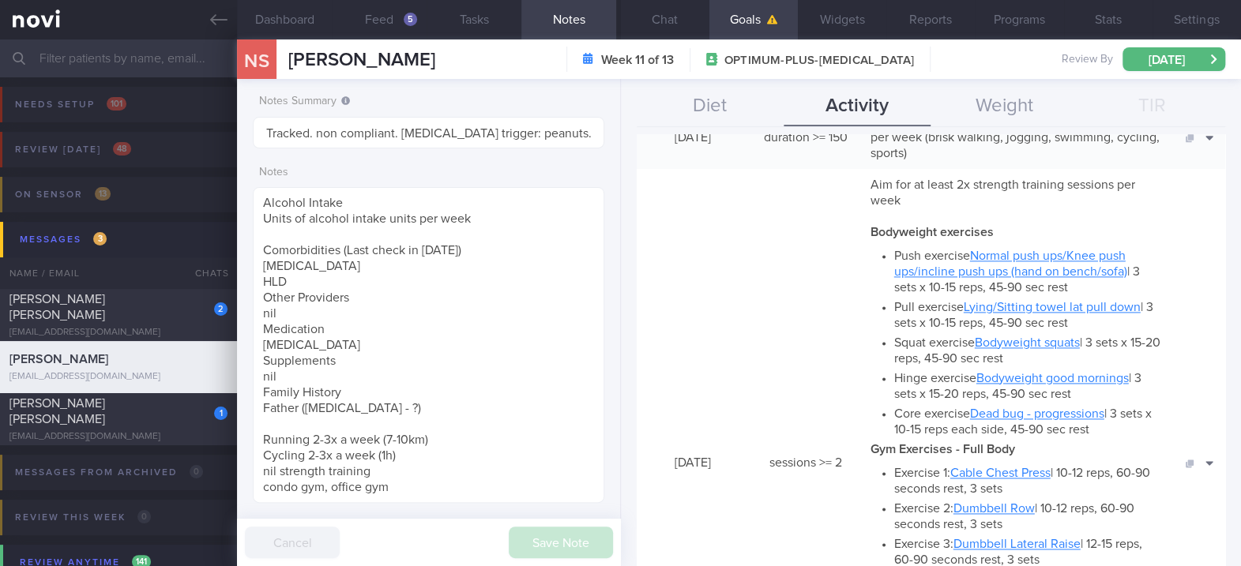
scroll to position [1579, 0]
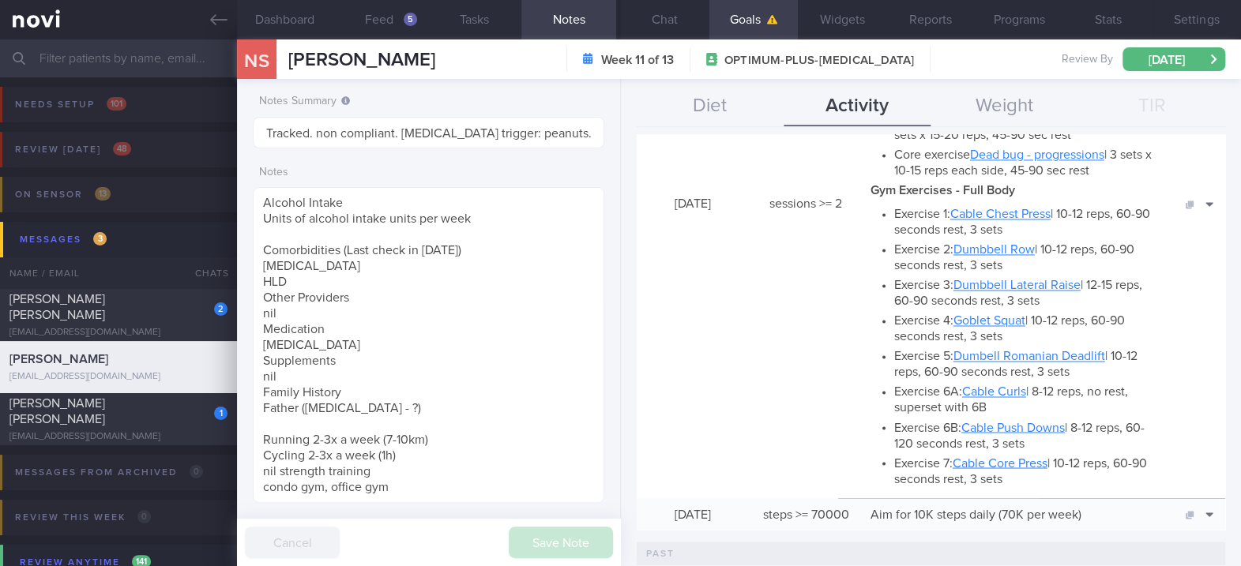
click at [1181, 246] on button "Delete" at bounding box center [1181, 251] width 77 height 24
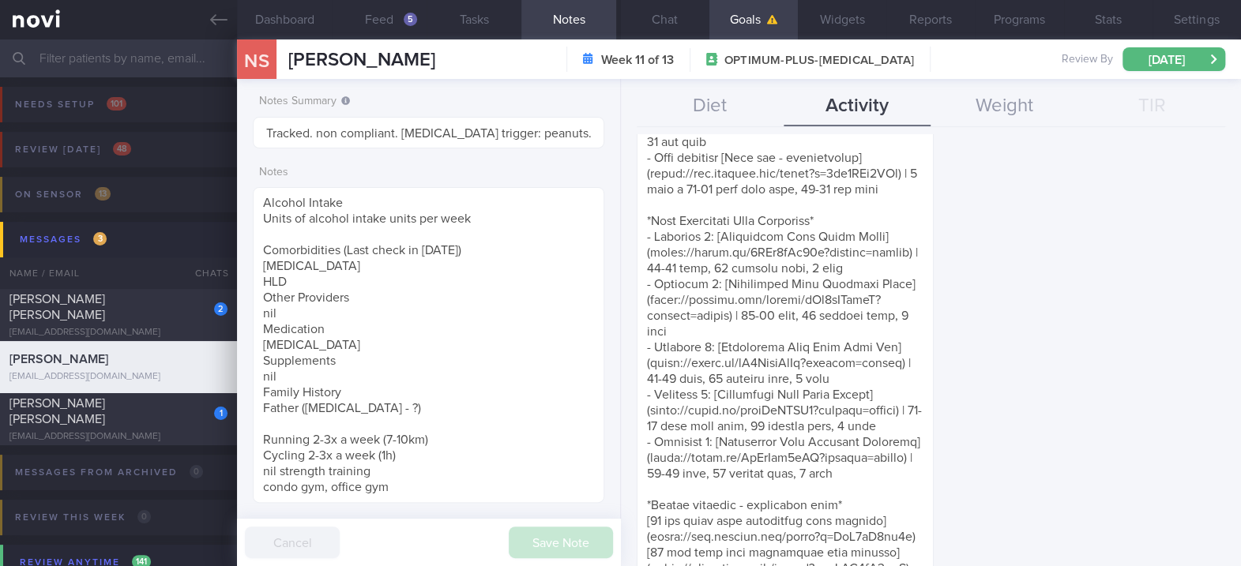
scroll to position [126, 0]
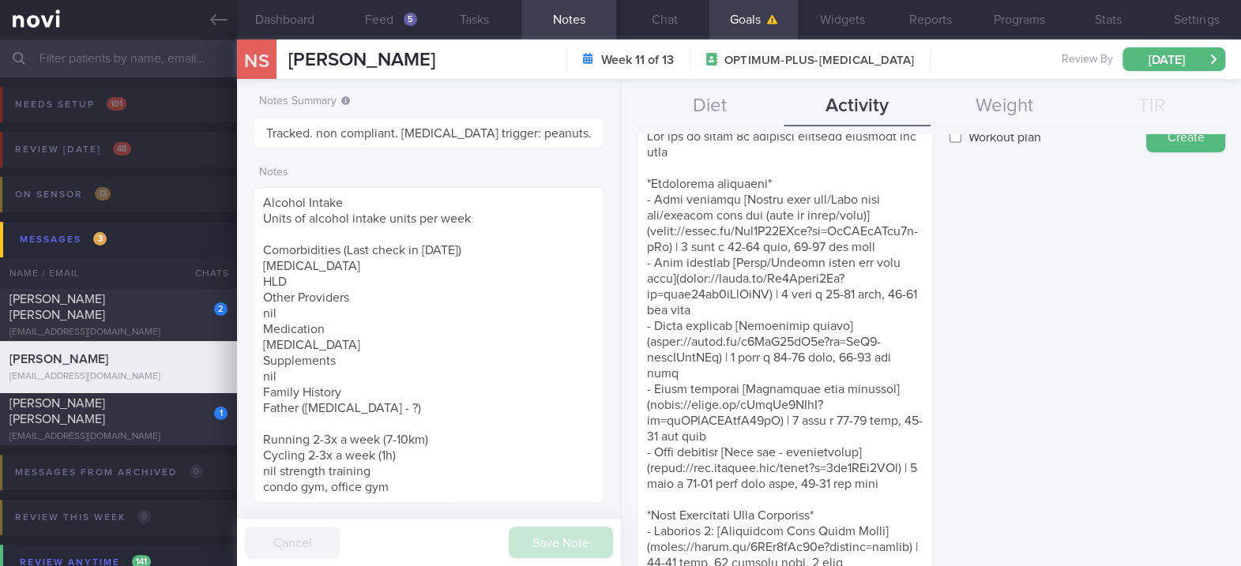
click at [1167, 152] on button "Create" at bounding box center [1185, 137] width 79 height 32
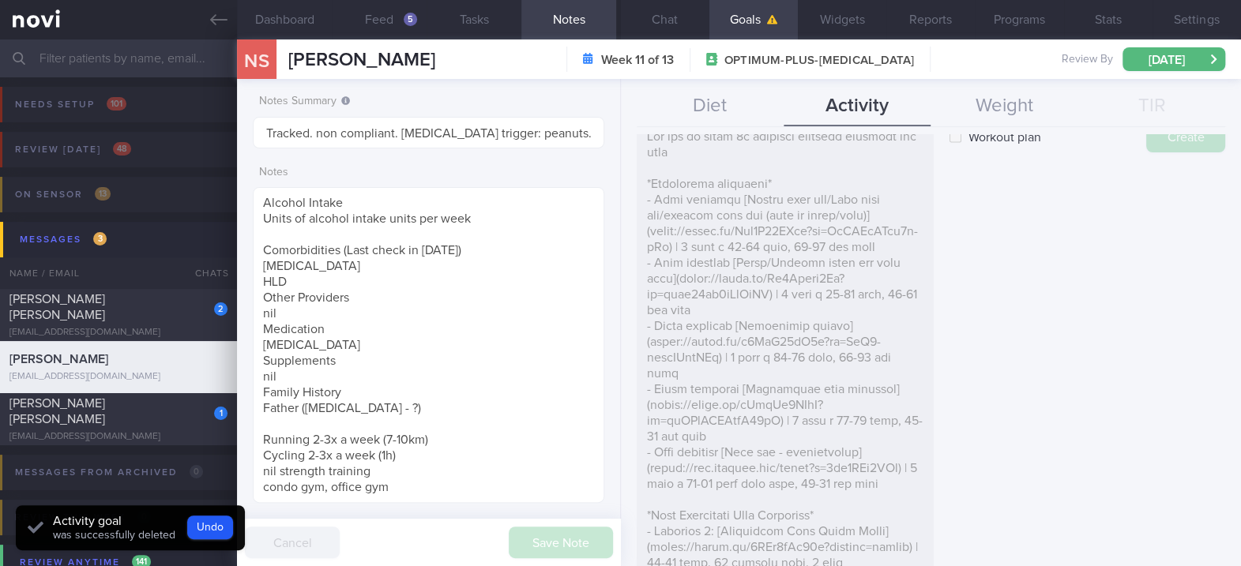
scroll to position [0, 0]
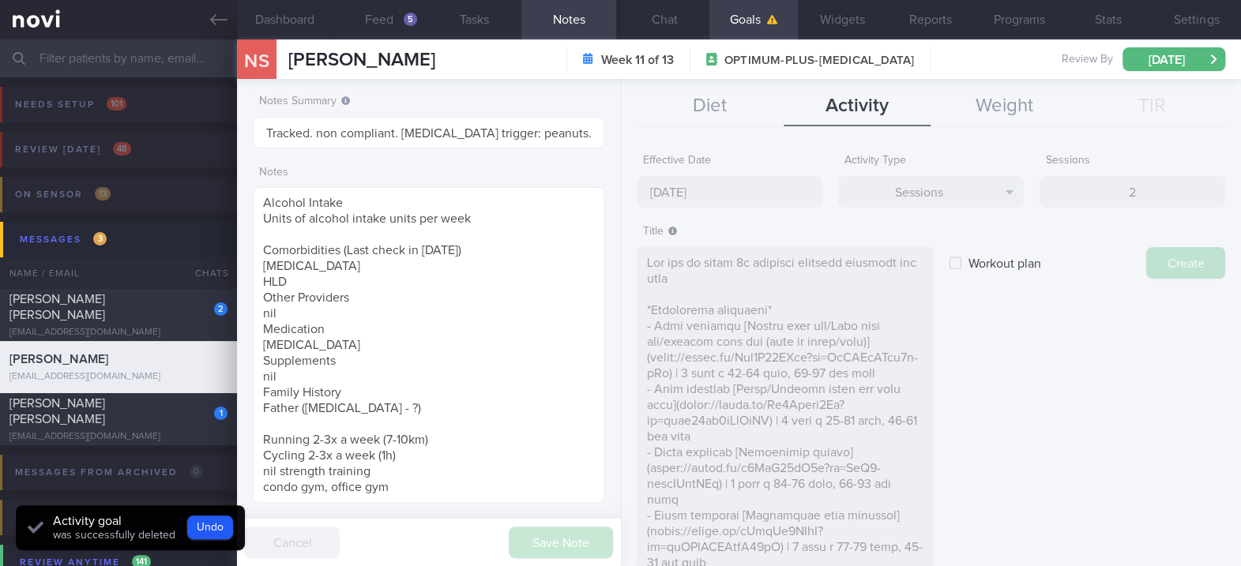
click at [1158, 265] on div "Effective Date [DATE] Activity Type Sessions Select type... Duration Sessions S…" at bounding box center [931, 350] width 620 height 432
type input "[DATE]"
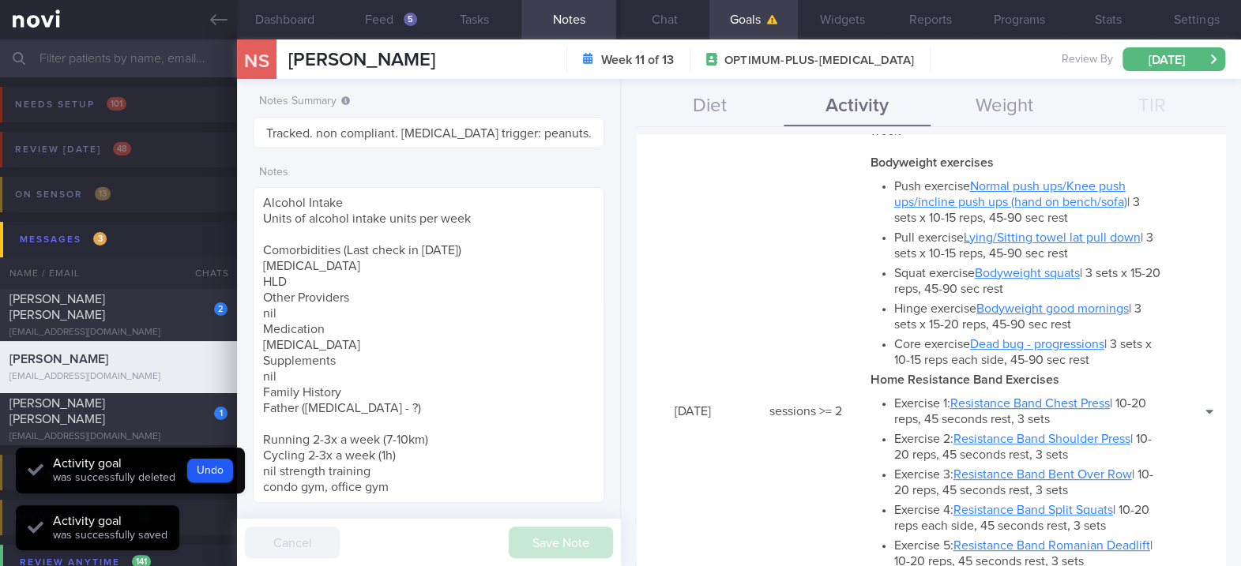
scroll to position [210, 0]
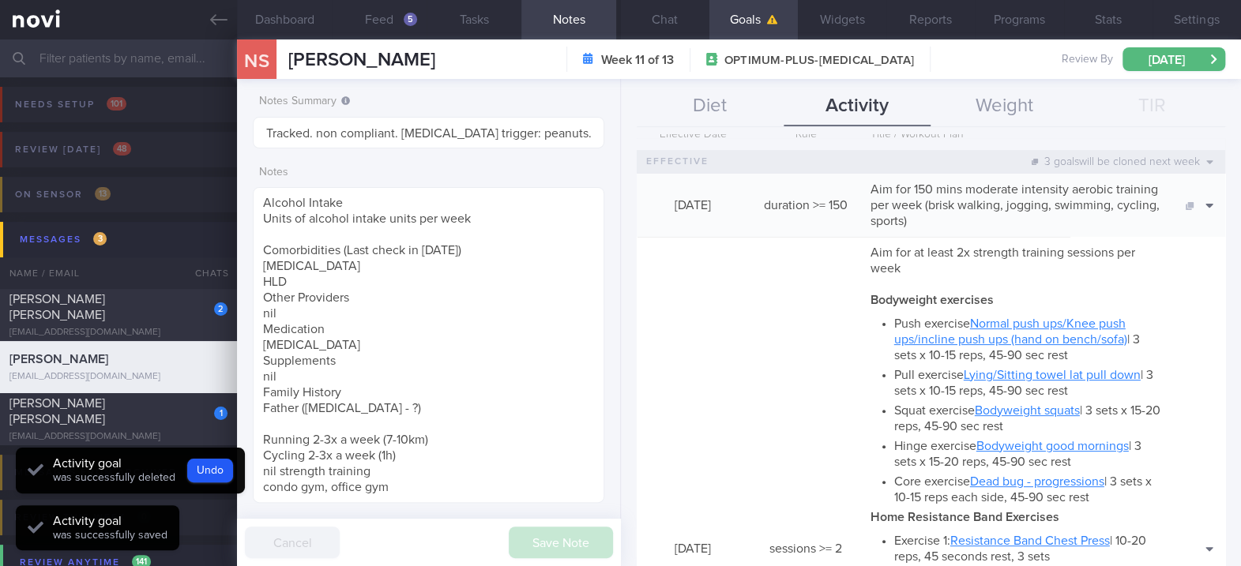
drag, startPoint x: 683, startPoint y: 28, endPoint x: 972, endPoint y: 539, distance: 587.0
click at [683, 28] on button "Chat" at bounding box center [665, 19] width 88 height 39
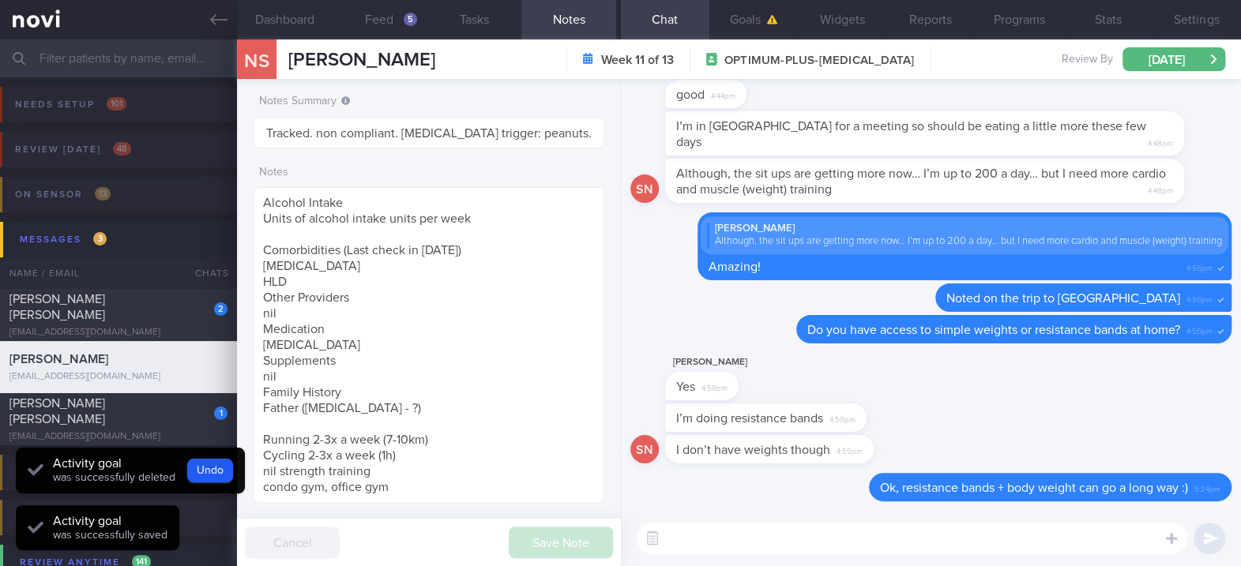
click at [936, 540] on textarea at bounding box center [911, 539] width 550 height 32
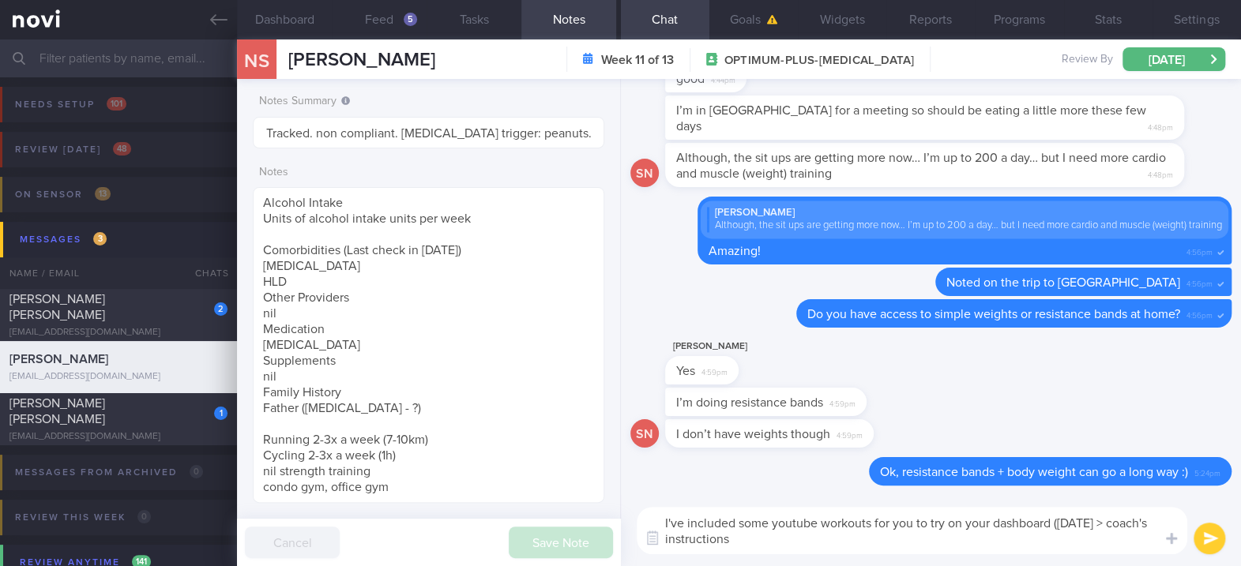
type textarea "I've included some youtube workouts for you to try on your dashboard ([DATE] > …"
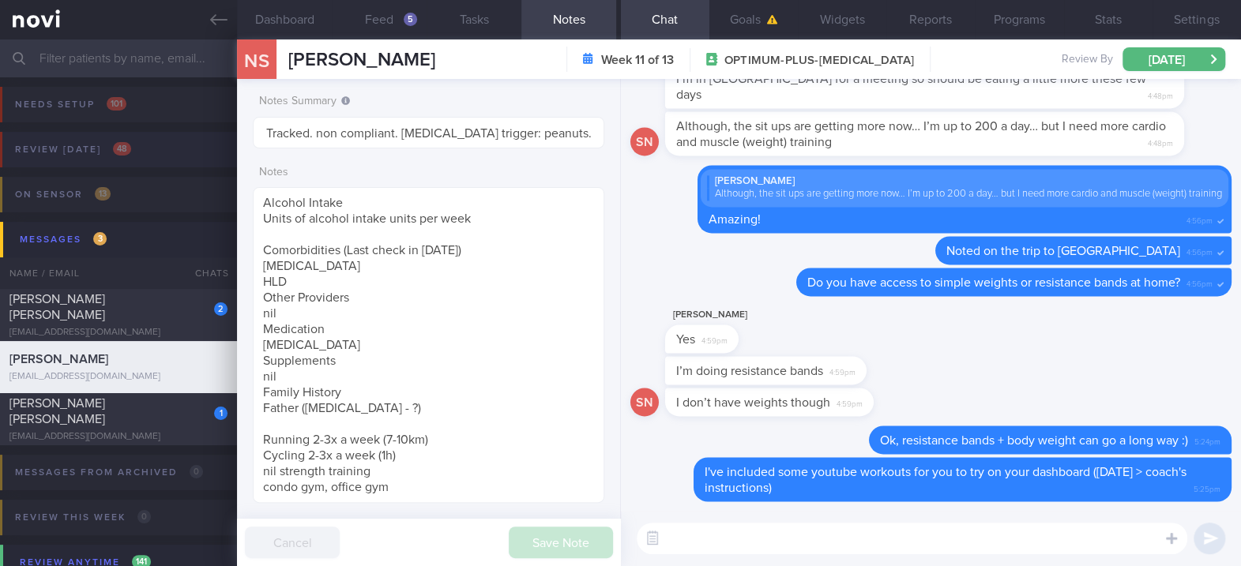
drag, startPoint x: 201, startPoint y: 24, endPoint x: 785, endPoint y: 152, distance: 597.2
click at [201, 24] on link at bounding box center [118, 19] width 237 height 39
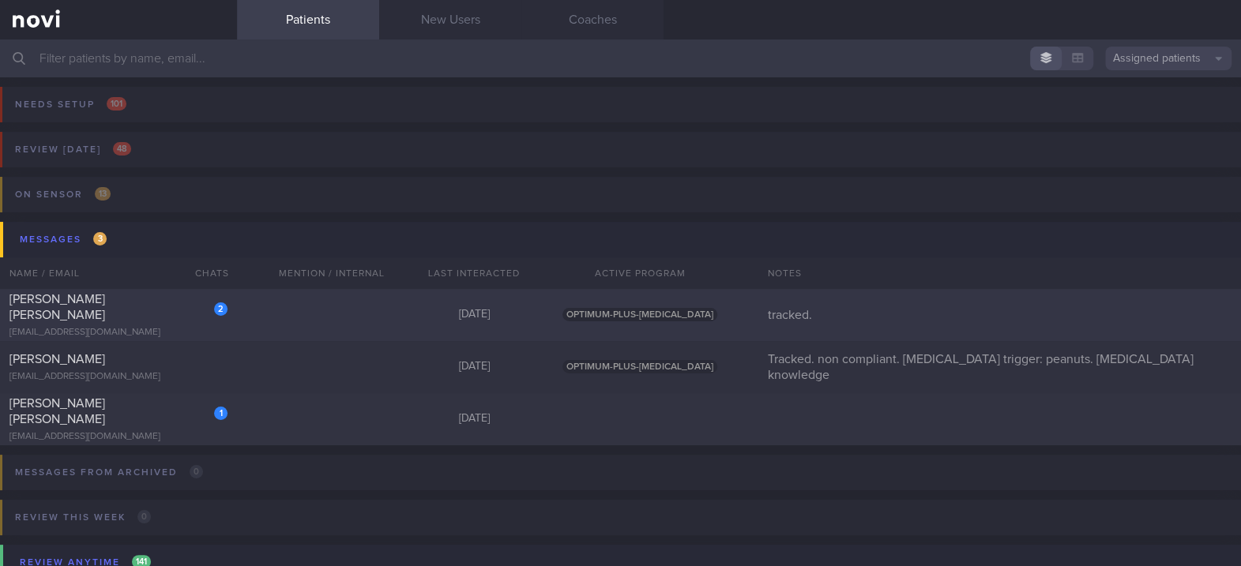
click at [397, 313] on div "2 [PERSON_NAME] [PERSON_NAME] [EMAIL_ADDRESS][DOMAIN_NAME] [DATE] OPTIMUM-PLUS-…" at bounding box center [620, 315] width 1241 height 52
select select "8"
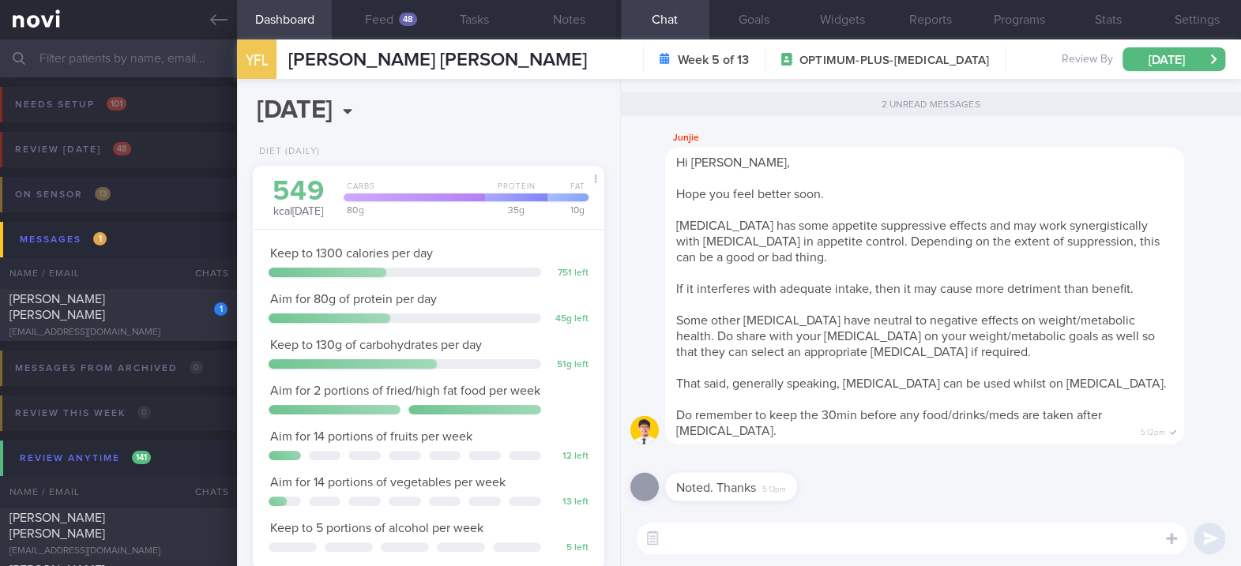
click at [157, 186] on button "On sensor 13" at bounding box center [617, 199] width 1245 height 45
